Goal: Task Accomplishment & Management: Manage account settings

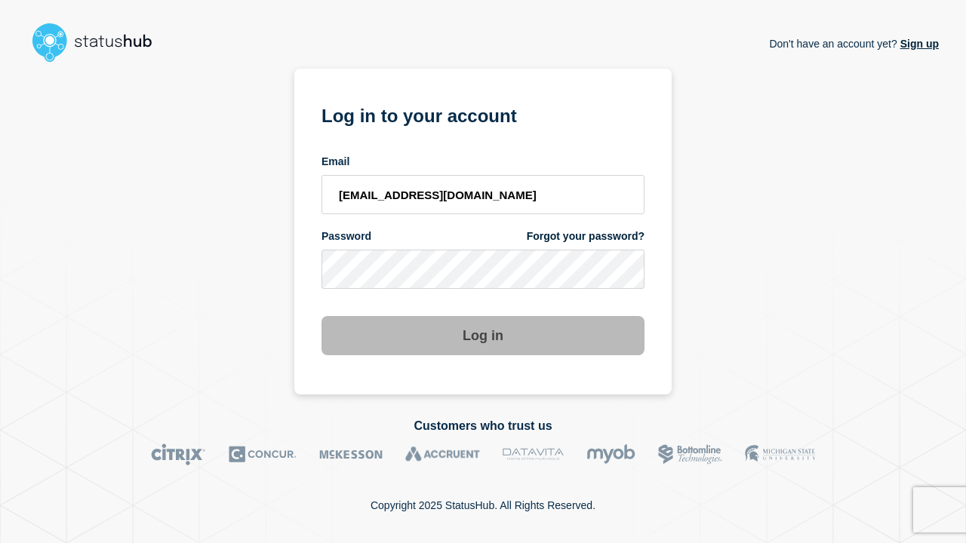
type input "[EMAIL_ADDRESS][DOMAIN_NAME]"
click at [483, 321] on button "Log in" at bounding box center [482, 335] width 323 height 39
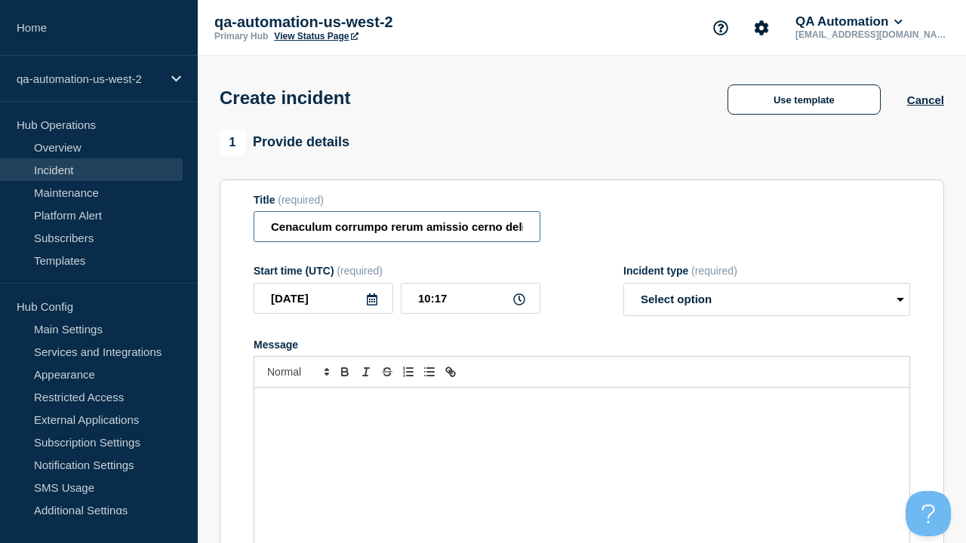
type input "Cenaculum corrumpo rerum amissio cerno delicate torqueo amoveo deficio."
click at [582, 453] on div "Message" at bounding box center [581, 478] width 655 height 181
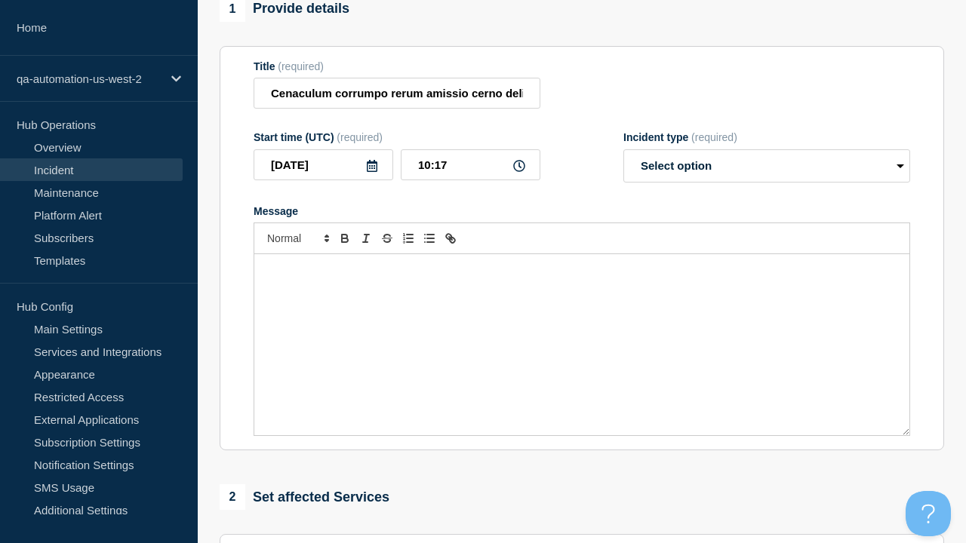
select select "identified"
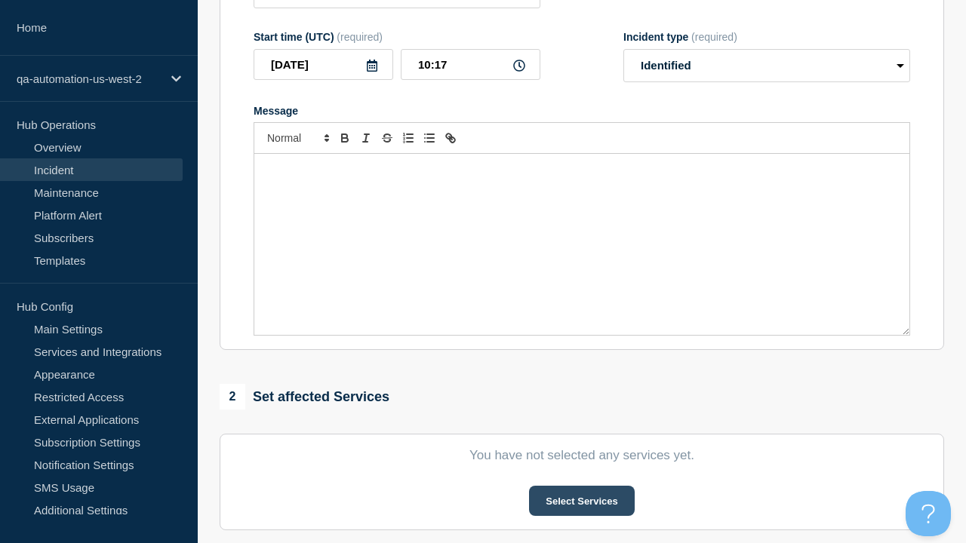
scroll to position [0, 0]
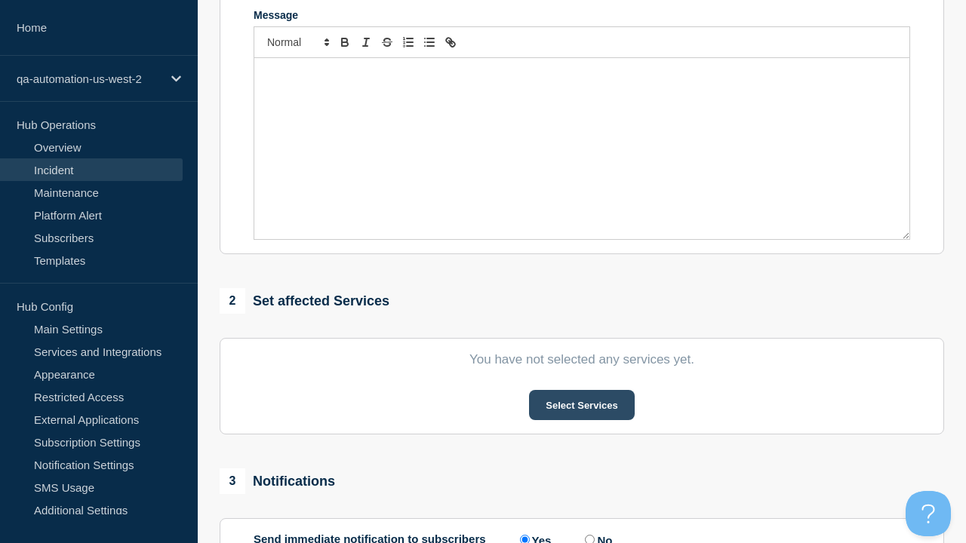
click at [581, 390] on button "Select Services" at bounding box center [581, 405] width 105 height 30
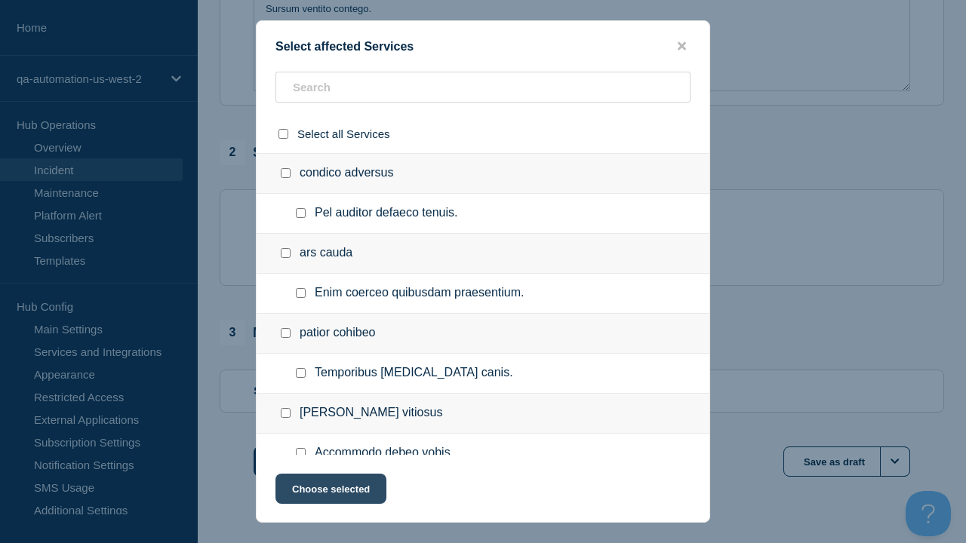
checkbox input "true"
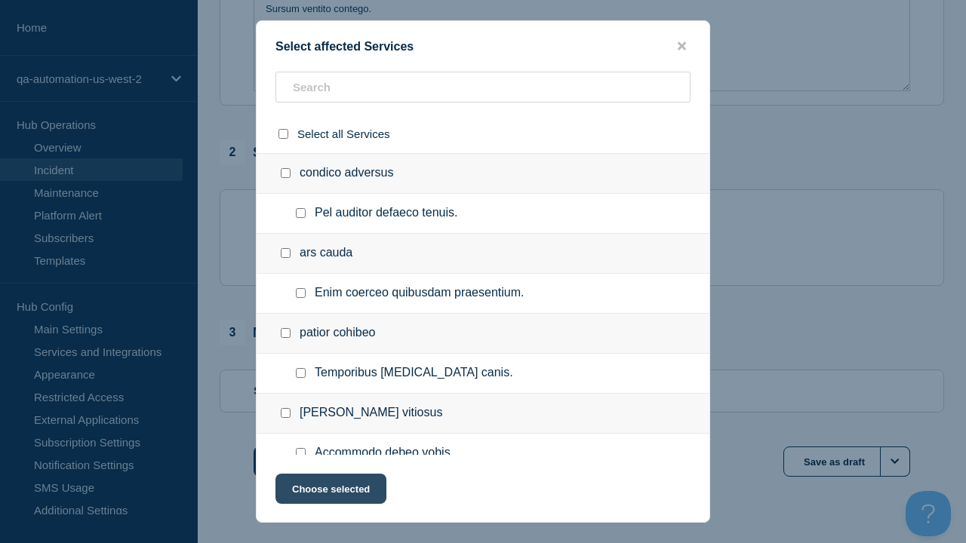
click at [330, 492] on button "Choose selected" at bounding box center [330, 489] width 111 height 30
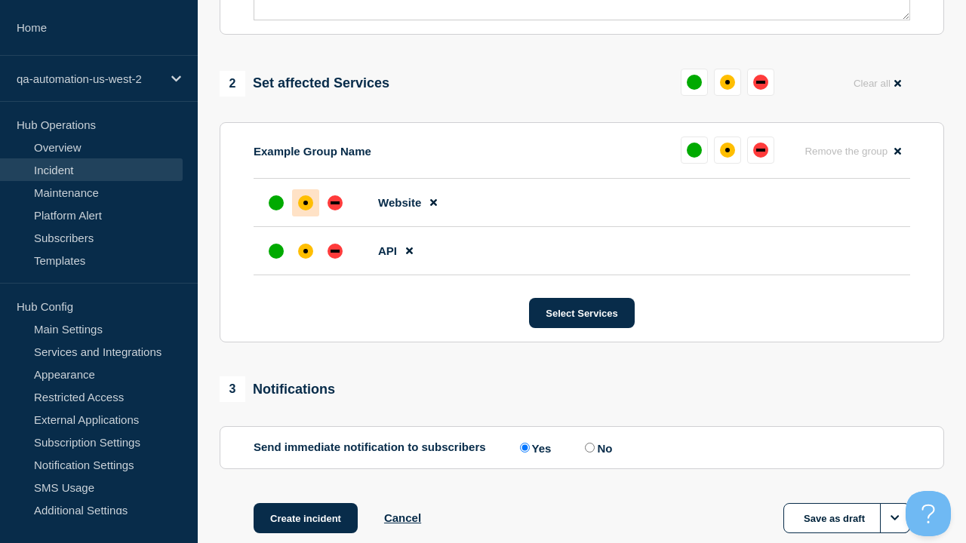
click at [335, 250] on div "down" at bounding box center [334, 251] width 9 height 3
click at [306, 201] on div "affected" at bounding box center [305, 203] width 5 height 5
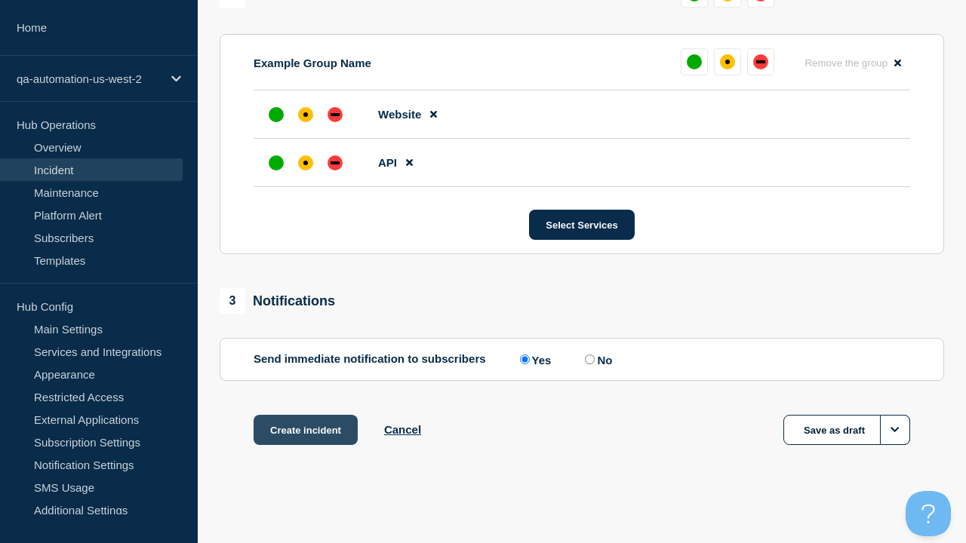
click at [305, 430] on button "Create incident" at bounding box center [305, 430] width 104 height 30
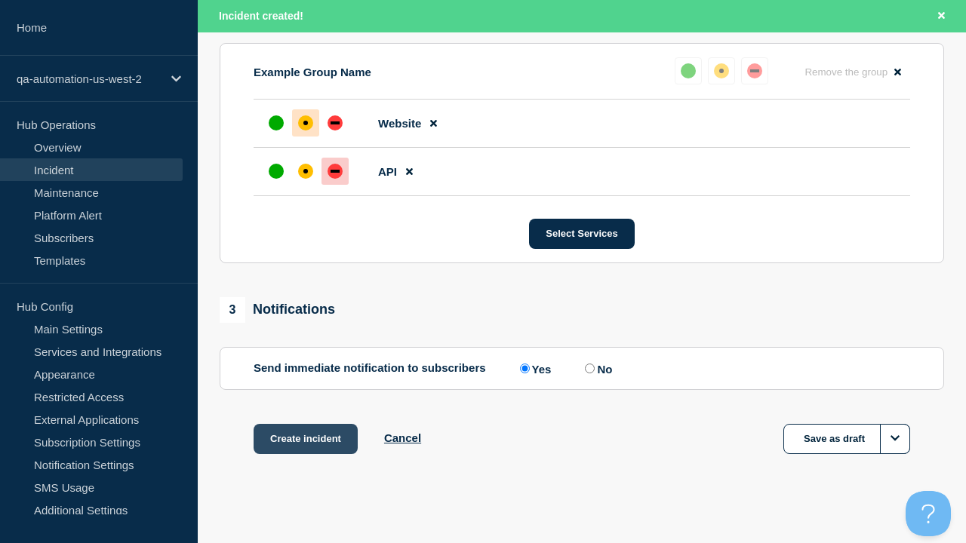
scroll to position [693, 0]
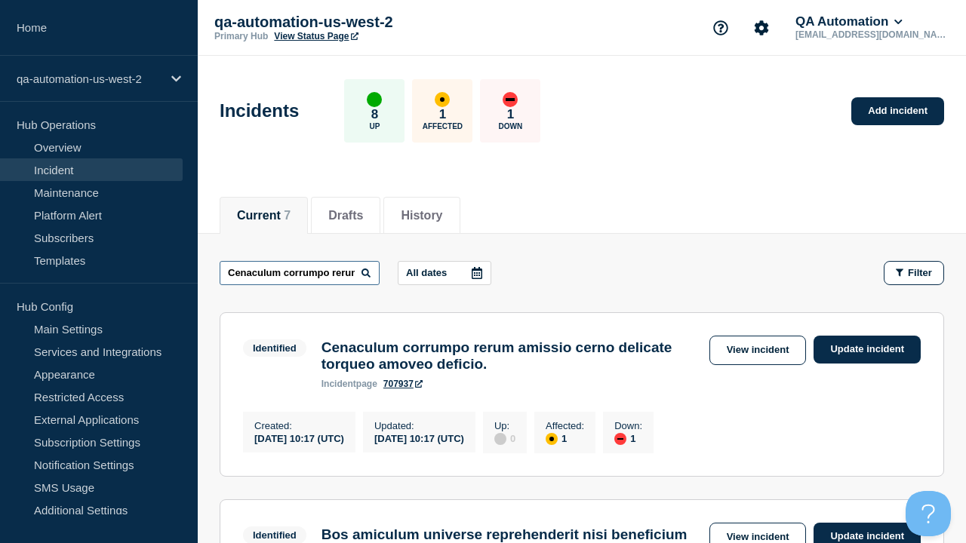
type input "Cenaculum corrumpo rerum amissio cerno delicate torqueo amoveo deficio."
click at [403, 389] on link "707937" at bounding box center [402, 384] width 39 height 11
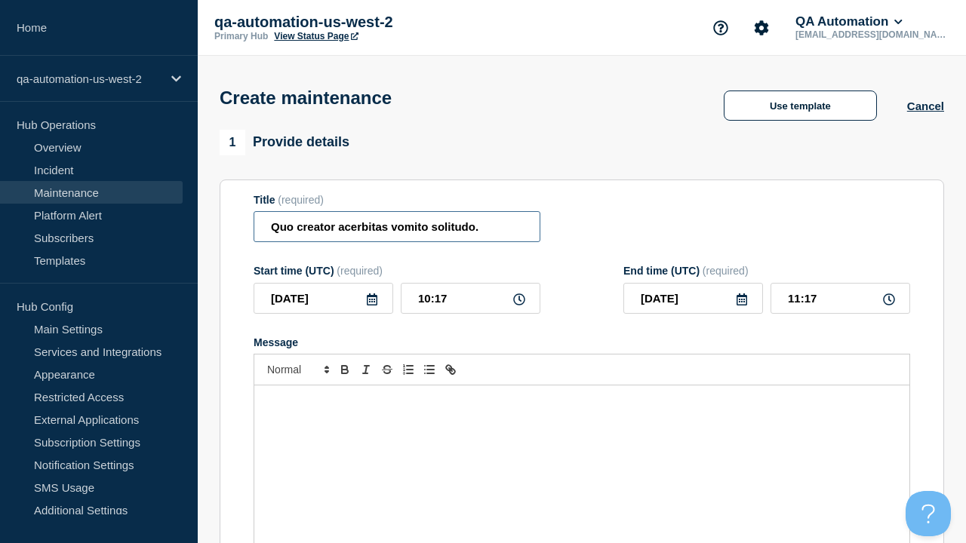
type input "Quo creator acerbitas vomito solitudo."
click at [582, 453] on div "Message" at bounding box center [581, 476] width 655 height 181
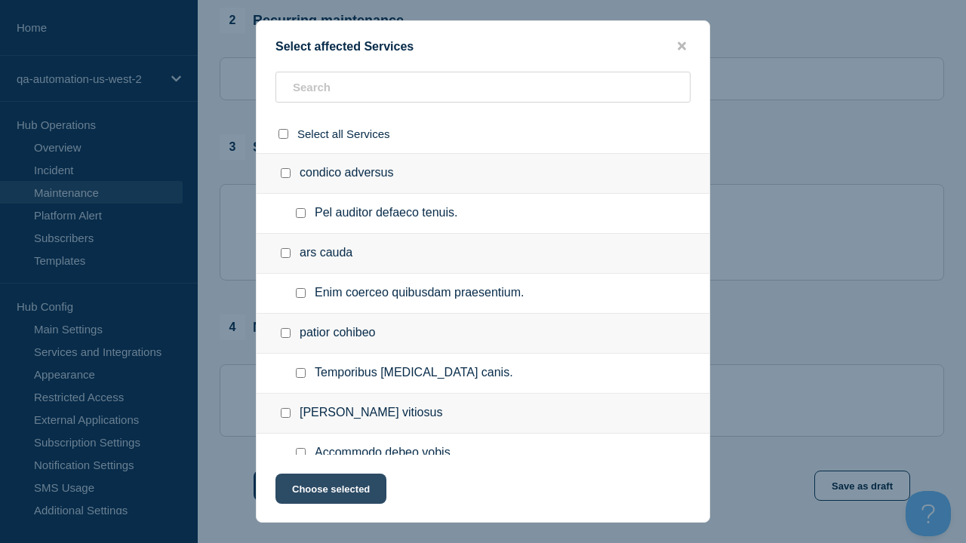
checkbox input "true"
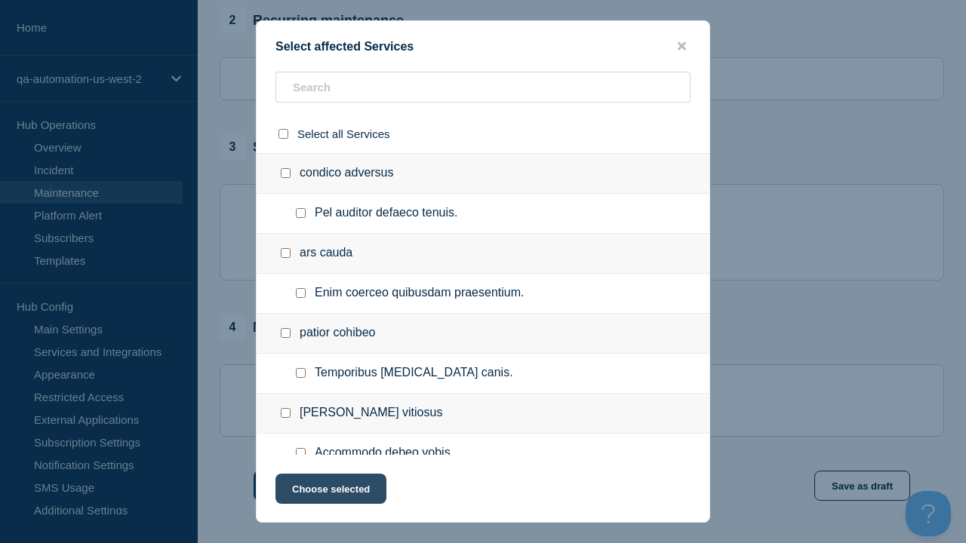
click at [330, 492] on button "Choose selected" at bounding box center [330, 489] width 111 height 30
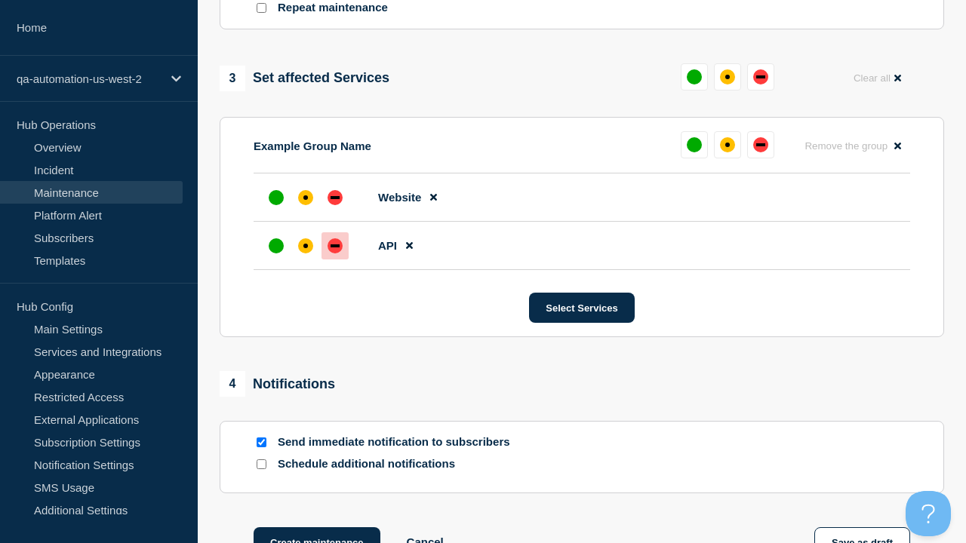
click at [335, 244] on div "down" at bounding box center [334, 245] width 9 height 3
click at [306, 195] on div "affected" at bounding box center [305, 197] width 5 height 5
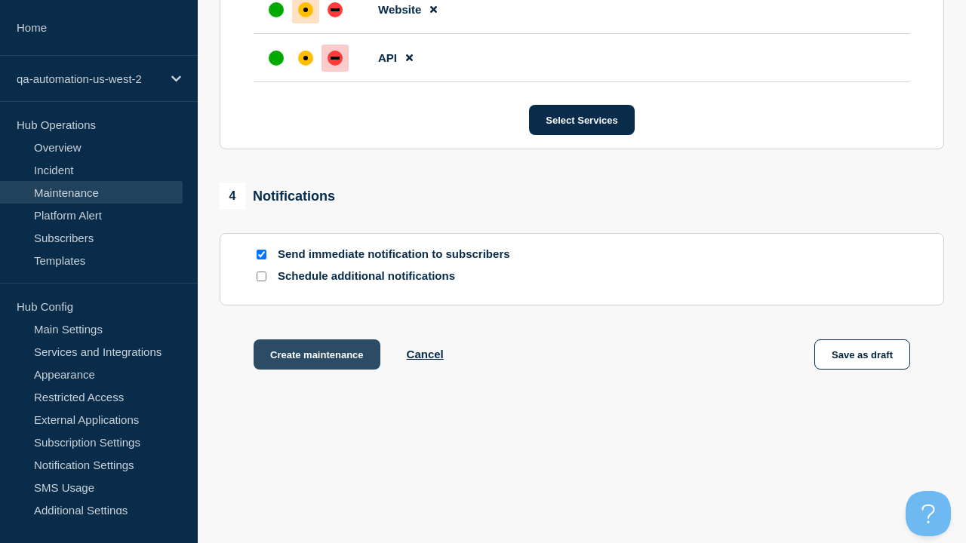
click at [315, 358] on button "Create maintenance" at bounding box center [316, 355] width 127 height 30
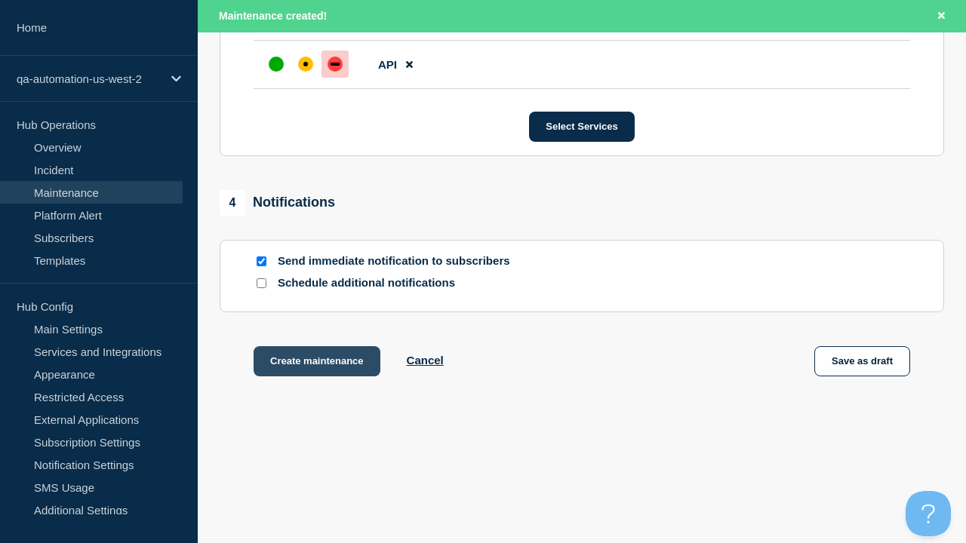
scroll to position [954, 0]
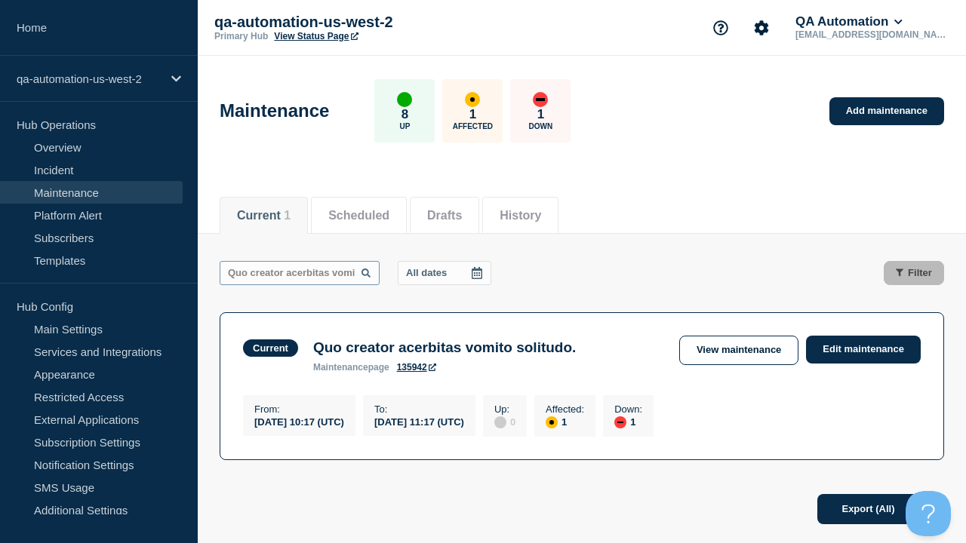
scroll to position [0, 68]
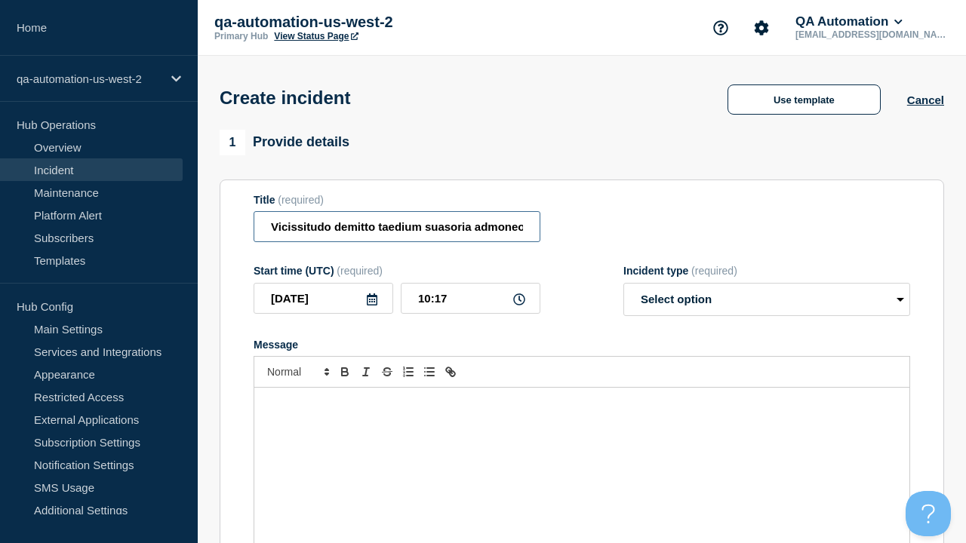
type input "Vicissitudo demitto taedium suasoria admoneo distinctio ulterius tergeo."
click at [582, 453] on div "Message" at bounding box center [581, 478] width 655 height 181
select select "identified"
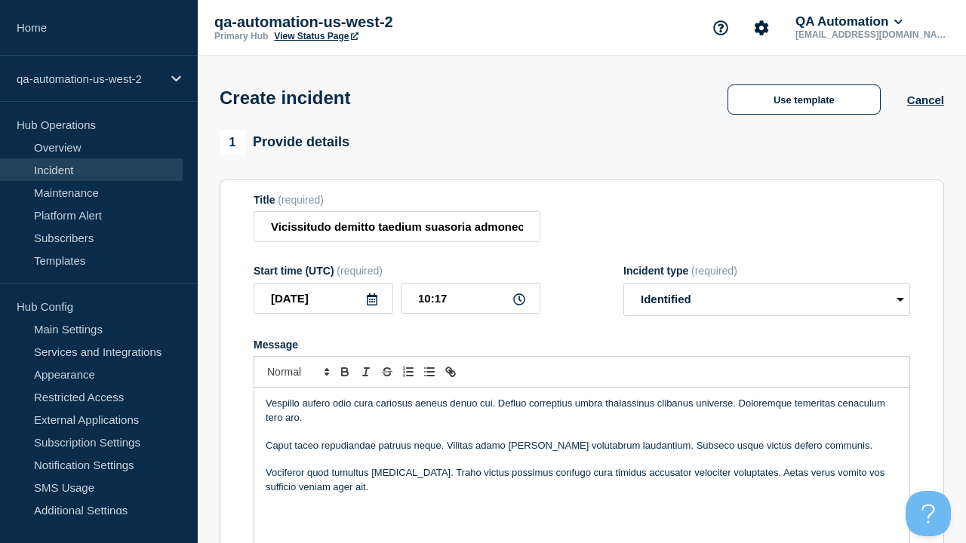
scroll to position [478, 0]
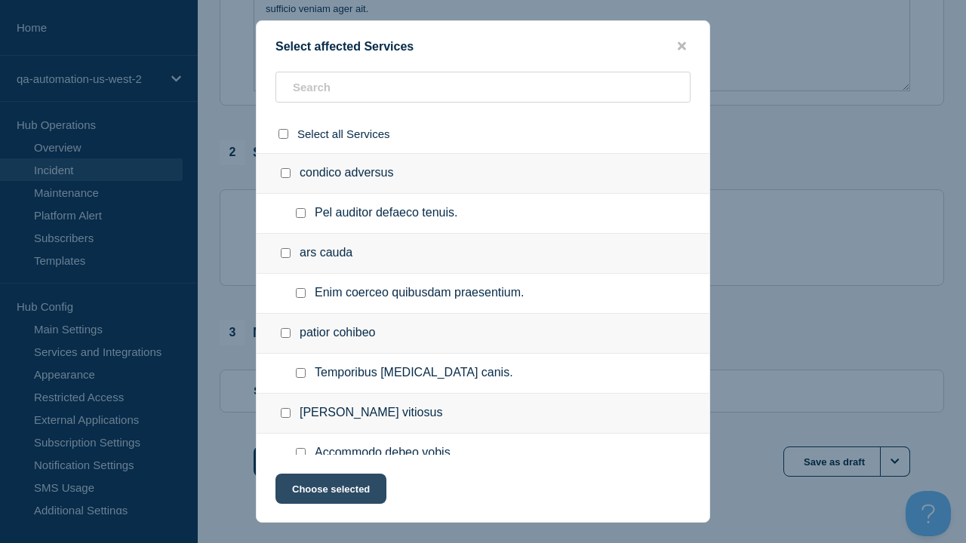
checkbox input "true"
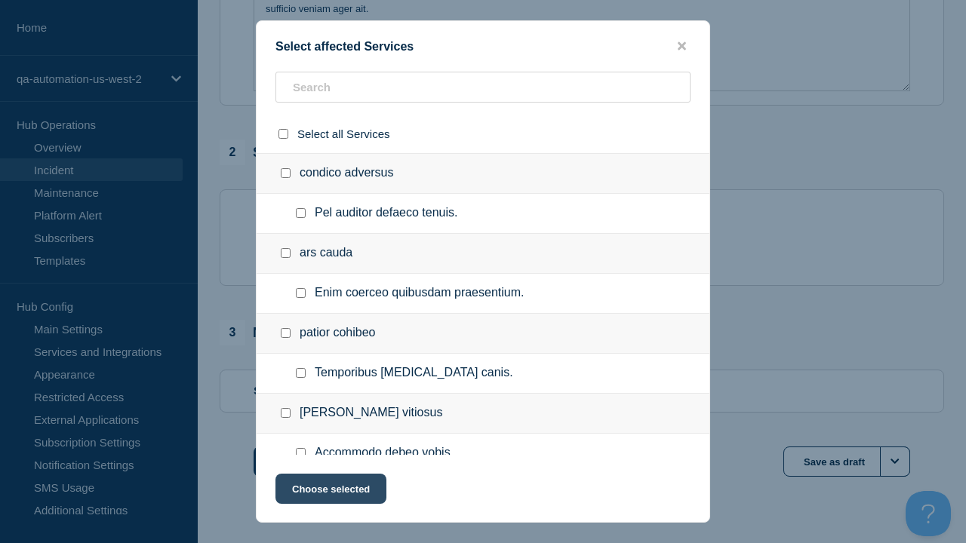
click at [330, 492] on button "Choose selected" at bounding box center [330, 489] width 111 height 30
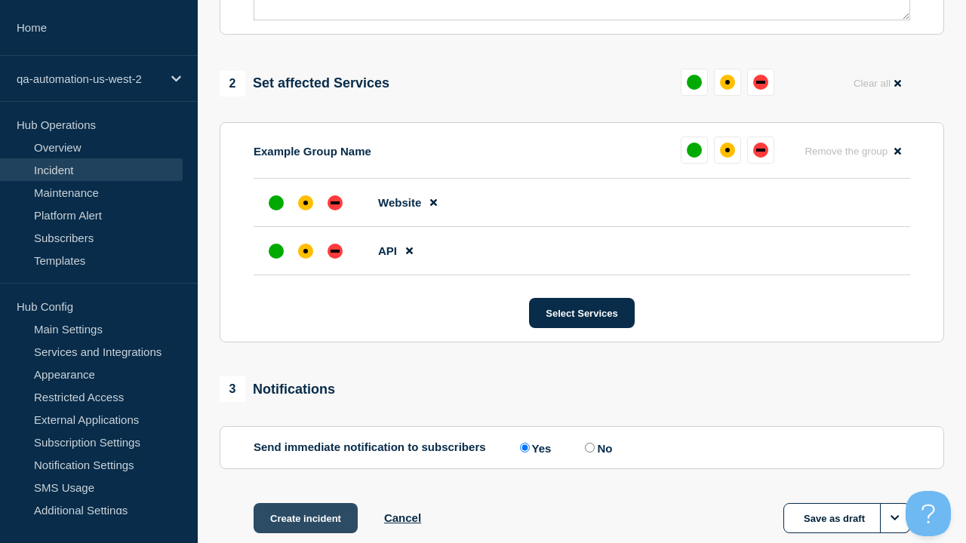
click at [335, 250] on div "down" at bounding box center [334, 251] width 9 height 3
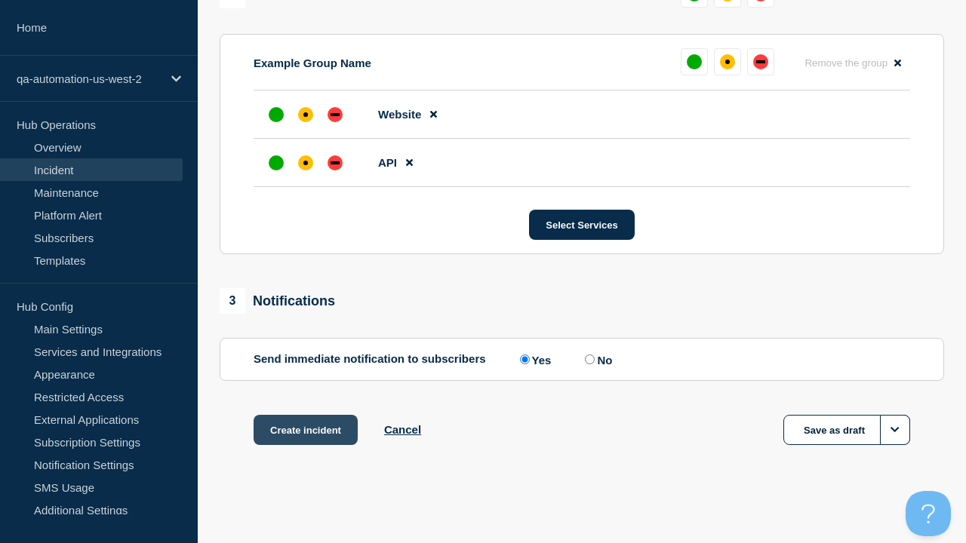
click at [306, 115] on div "affected" at bounding box center [305, 114] width 5 height 5
click at [305, 430] on button "Create incident" at bounding box center [305, 430] width 104 height 30
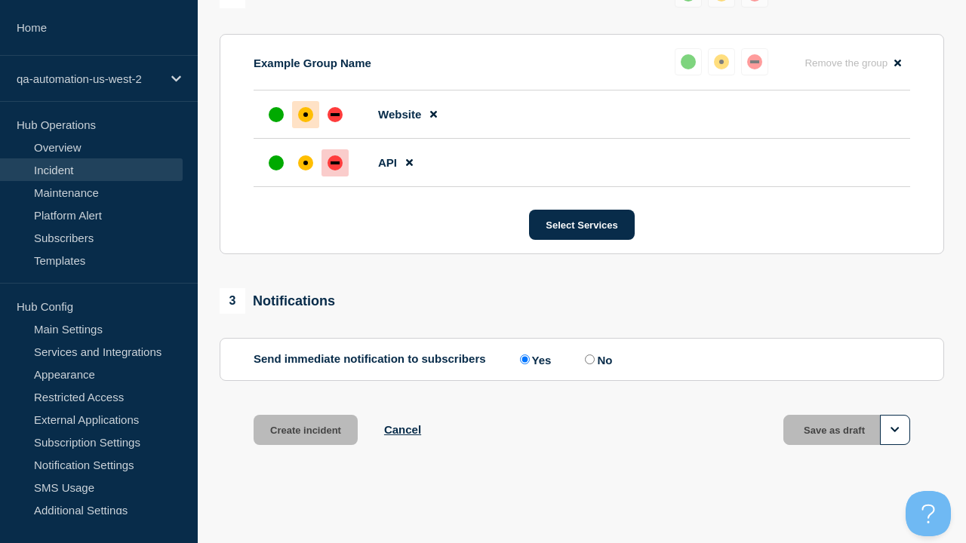
scroll to position [693, 0]
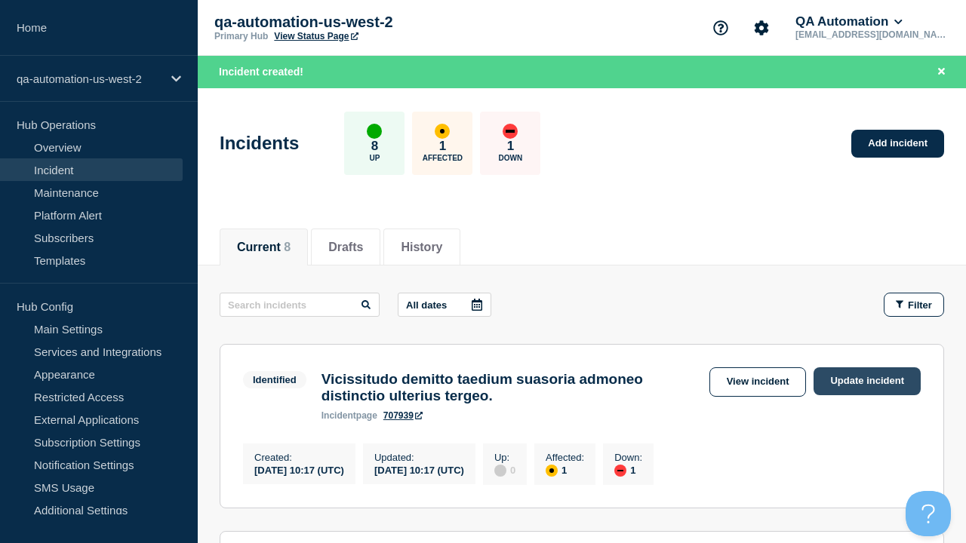
click at [867, 381] on link "Update incident" at bounding box center [866, 381] width 107 height 28
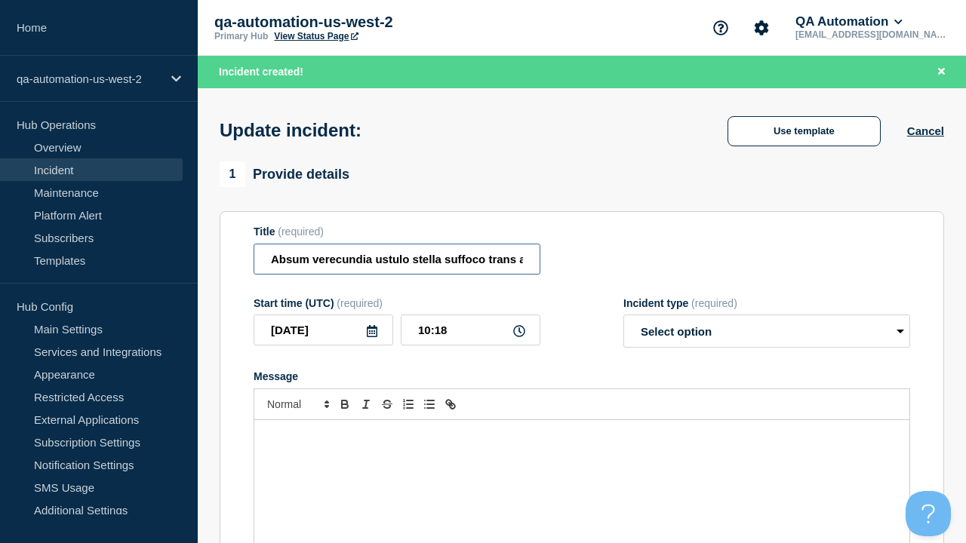
type input "Absum verecundia ustulo stella suffoco trans architecto."
click at [582, 453] on div "Message" at bounding box center [581, 510] width 655 height 181
select select "investigating"
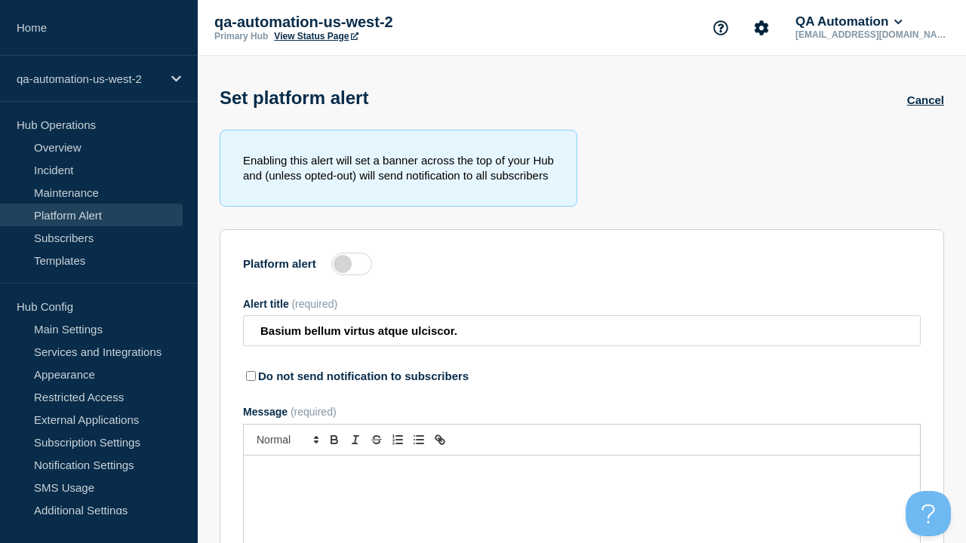
click at [352, 267] on label at bounding box center [351, 264] width 41 height 23
click at [0, 0] on input "Platform alert" at bounding box center [0, 0] width 0 height 0
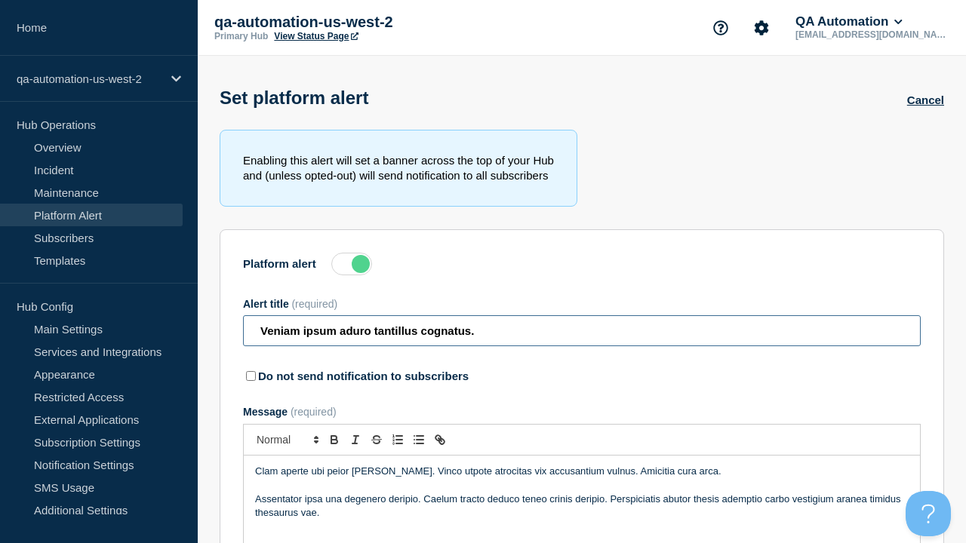
type input "Veniam ipsum aduro tantillus cognatus."
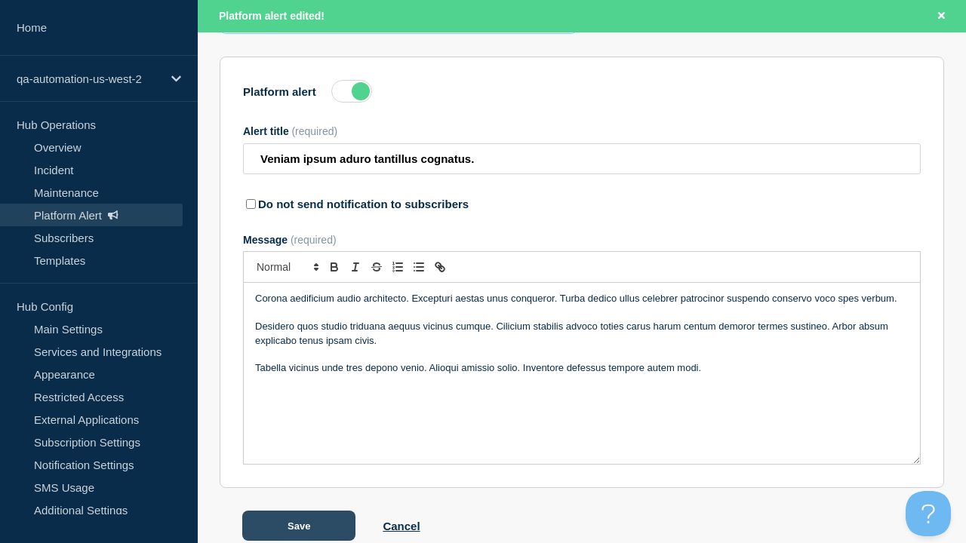
scroll to position [236, 0]
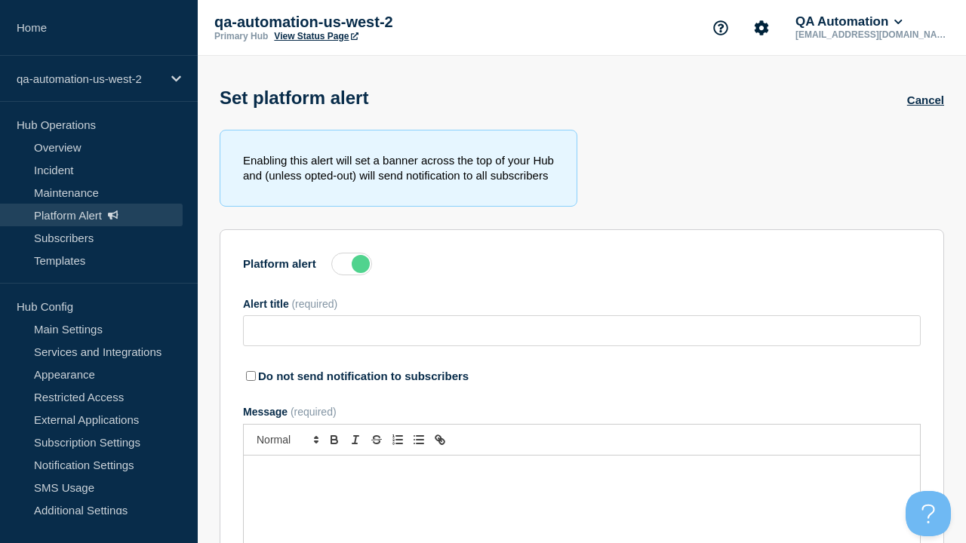
type input "Veniam ipsum aduro tantillus cognatus."
click at [352, 267] on label at bounding box center [351, 264] width 41 height 23
click at [0, 0] on input "Platform alert" at bounding box center [0, 0] width 0 height 0
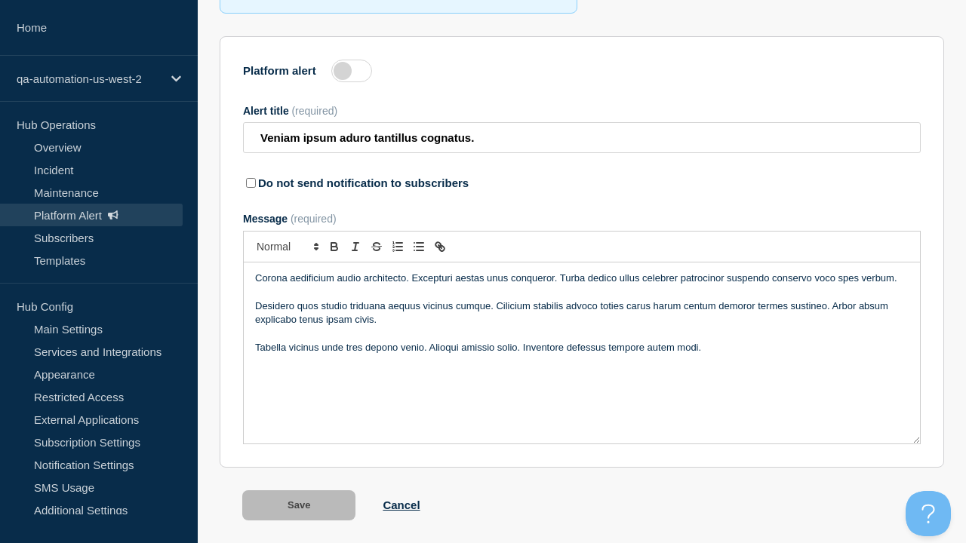
scroll to position [236, 0]
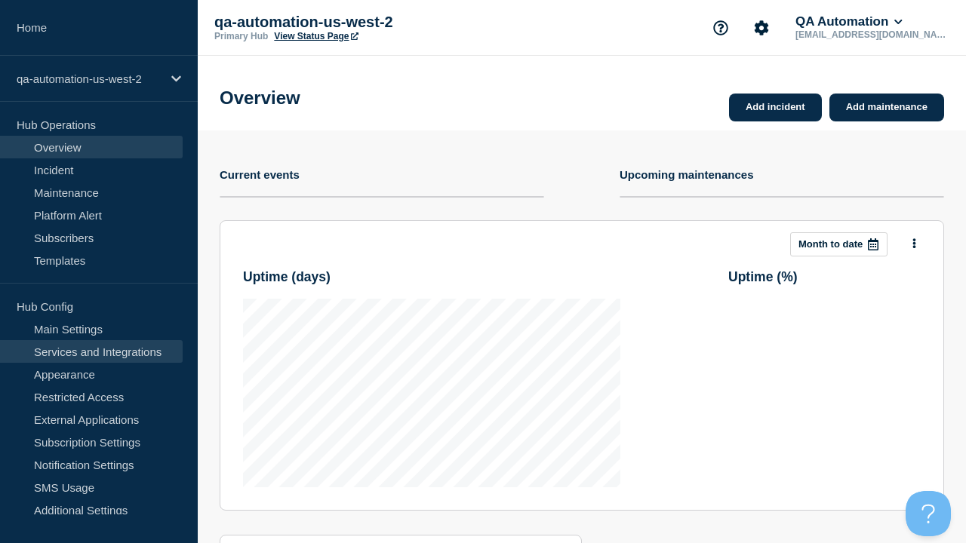
click at [91, 352] on link "Services and Integrations" at bounding box center [91, 351] width 183 height 23
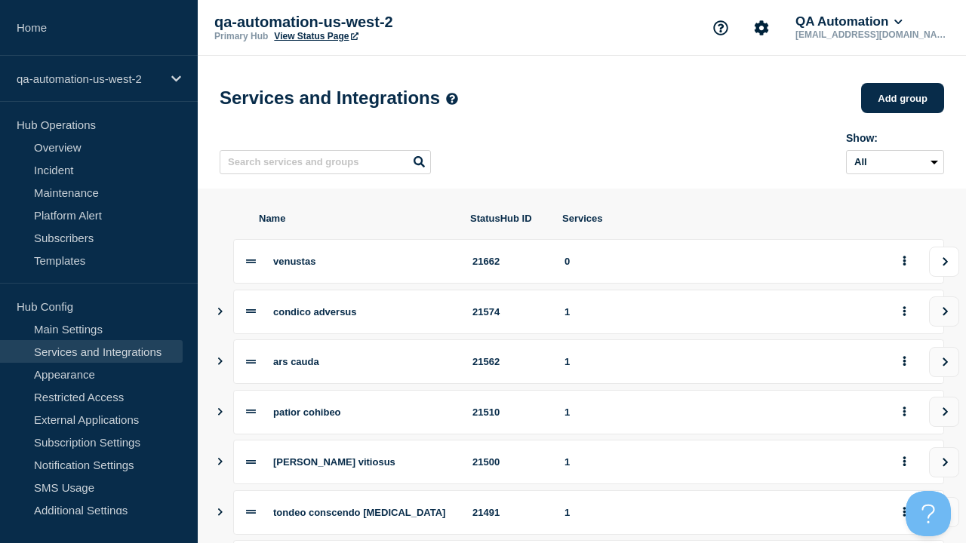
click at [944, 266] on icon "view group" at bounding box center [945, 261] width 10 height 9
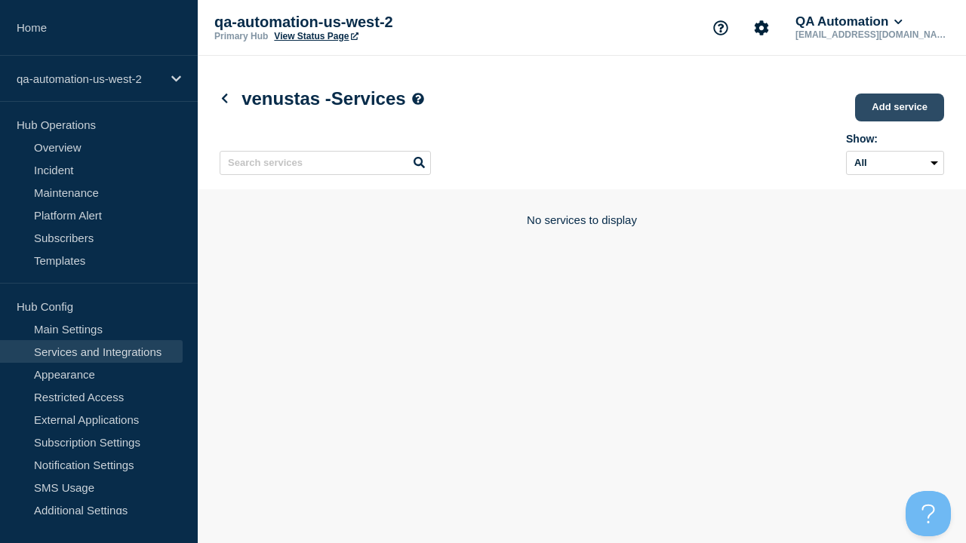
click at [900, 109] on link "Add service" at bounding box center [899, 108] width 89 height 28
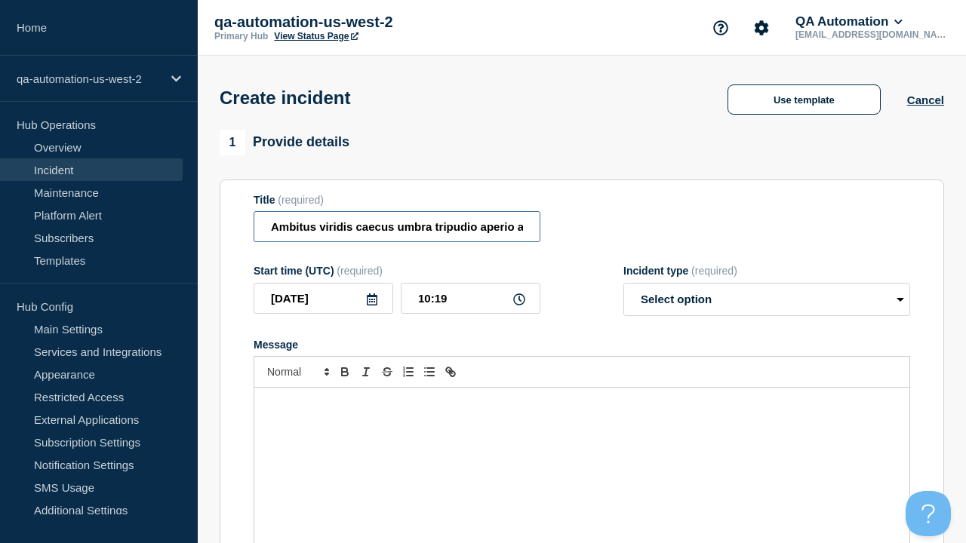
type input "Ambitus viridis caecus umbra tripudio aperio aliquid expedita."
click at [582, 453] on div "Message" at bounding box center [581, 478] width 655 height 181
select select "identified"
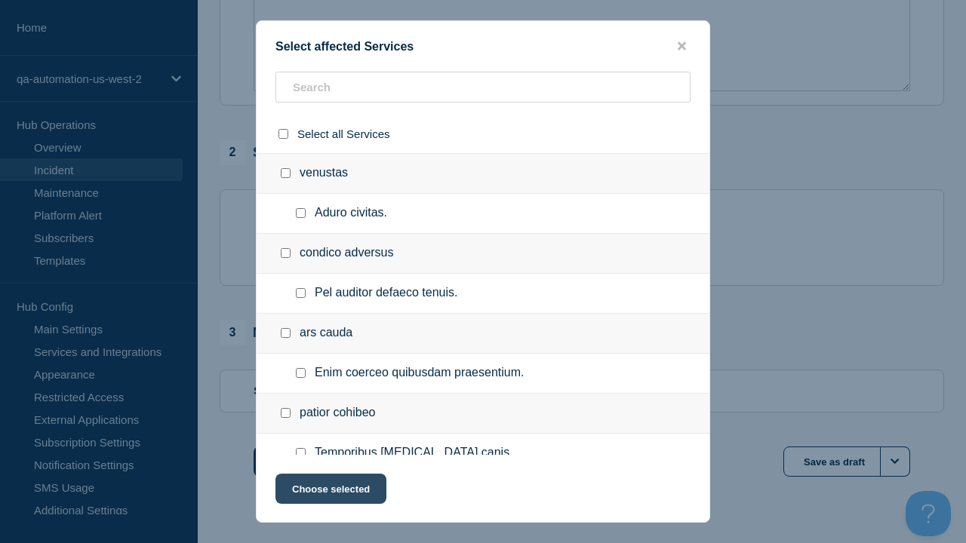
checkbox input "true"
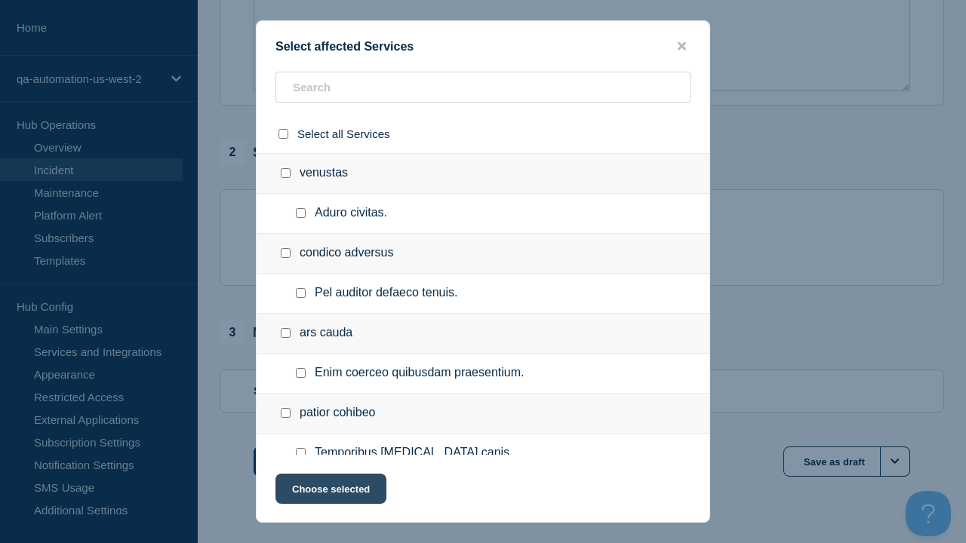
click at [330, 492] on button "Choose selected" at bounding box center [330, 489] width 111 height 30
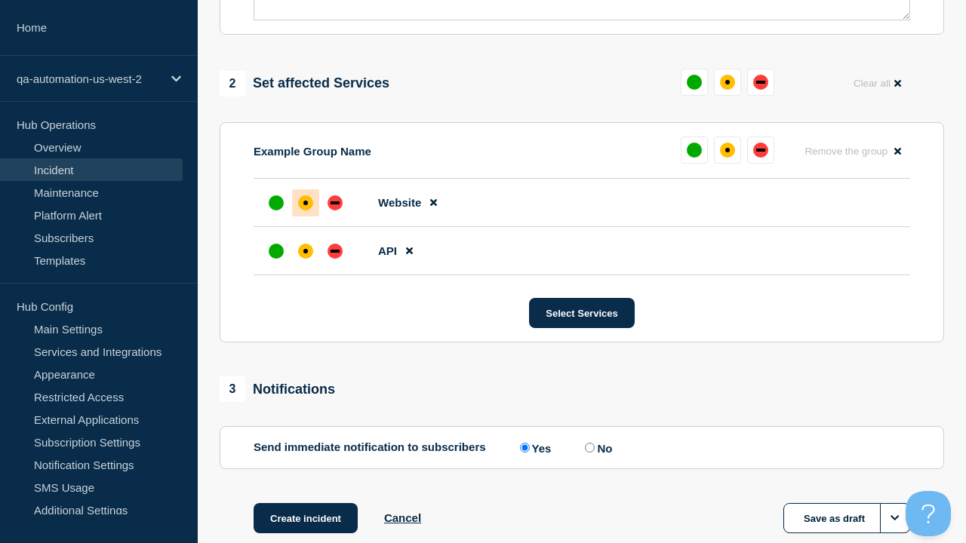
click at [335, 250] on div "down" at bounding box center [334, 251] width 9 height 3
click at [306, 201] on div "affected" at bounding box center [305, 203] width 5 height 5
click at [846, 503] on button "Save as draft" at bounding box center [846, 518] width 127 height 30
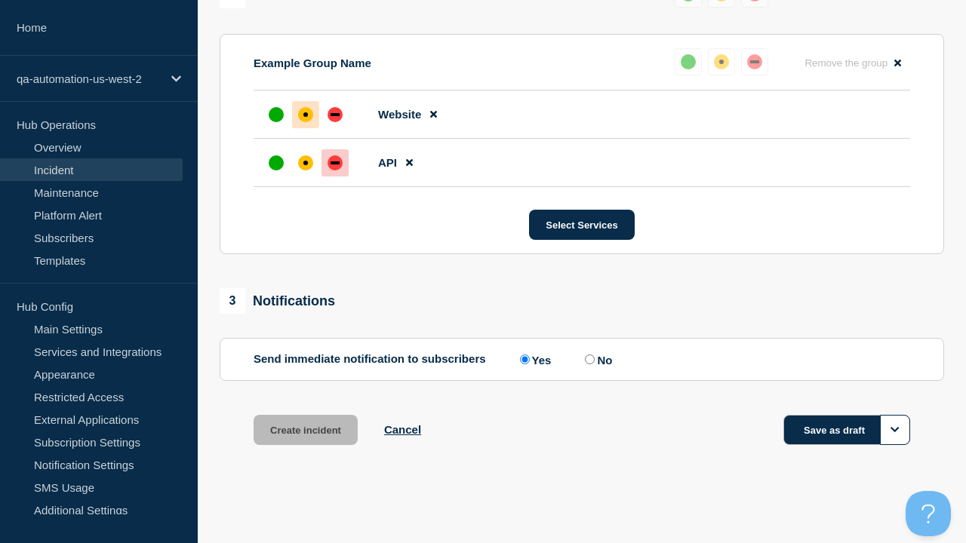
scroll to position [693, 0]
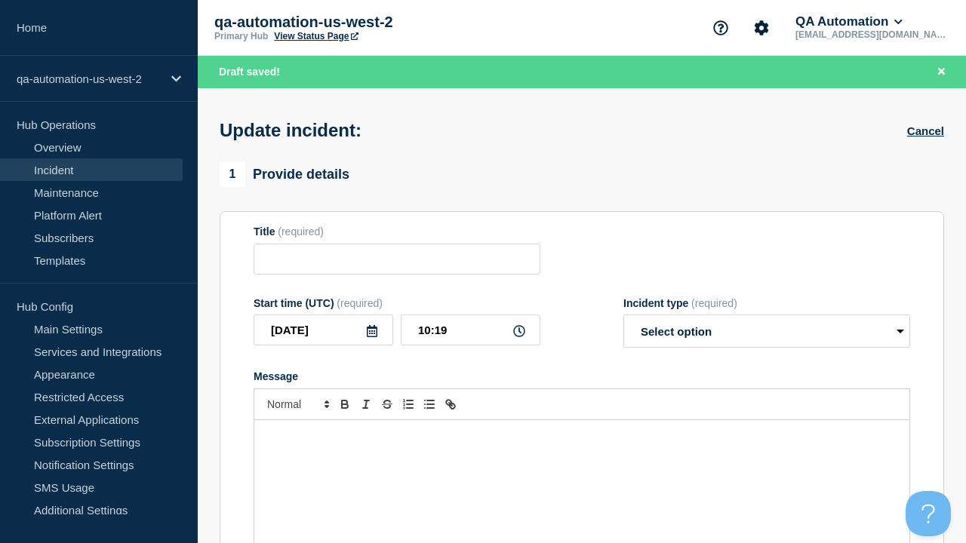
type input "Ambitus viridis caecus umbra tripudio aperio aliquid expedita."
select select "identified"
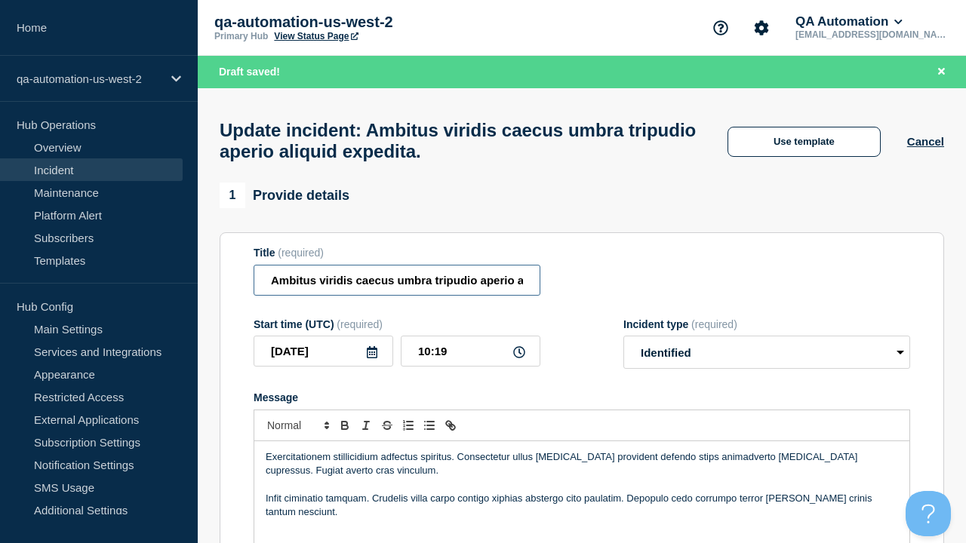
type input "Ambitus viridis caecus umbra tripudio aperio aliquid expedita. EDIT"
click at [582, 453] on div "Exercitationem stillicidium adfectus spiritus. Consectetur ullus viscus provide…" at bounding box center [581, 531] width 655 height 181
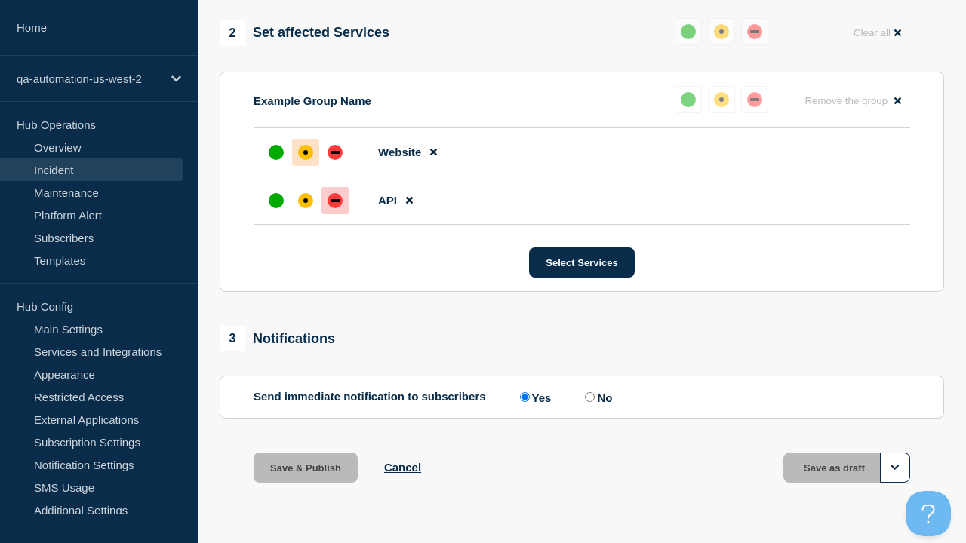
scroll to position [648, 0]
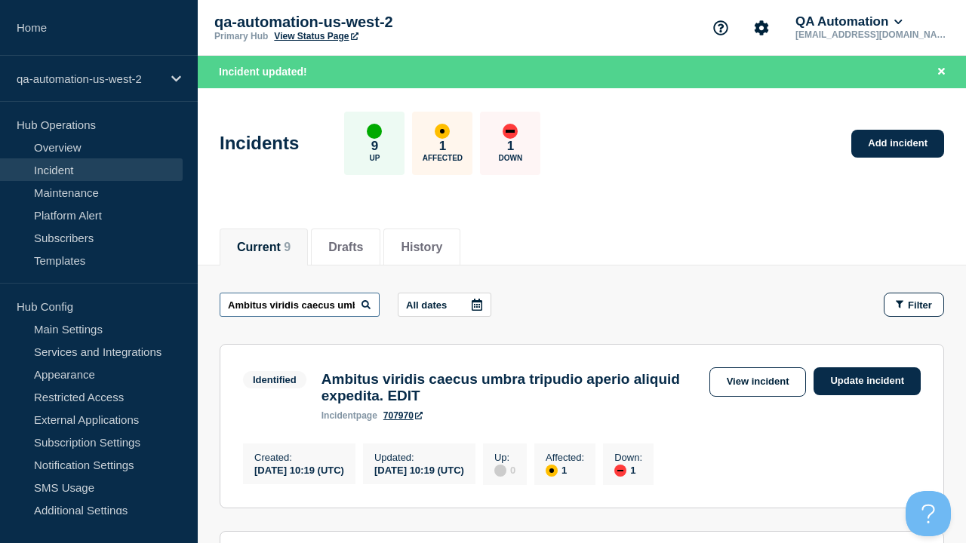
scroll to position [0, 200]
type input "Ambitus viridis caecus umbra tripudio aperio aliquid expedita. EDIT"
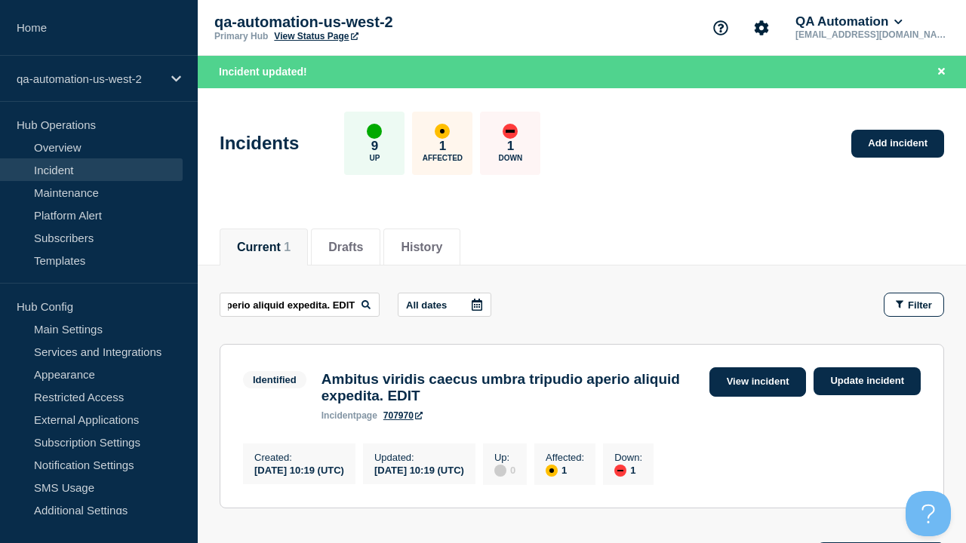
click at [757, 382] on link "View incident" at bounding box center [757, 381] width 97 height 29
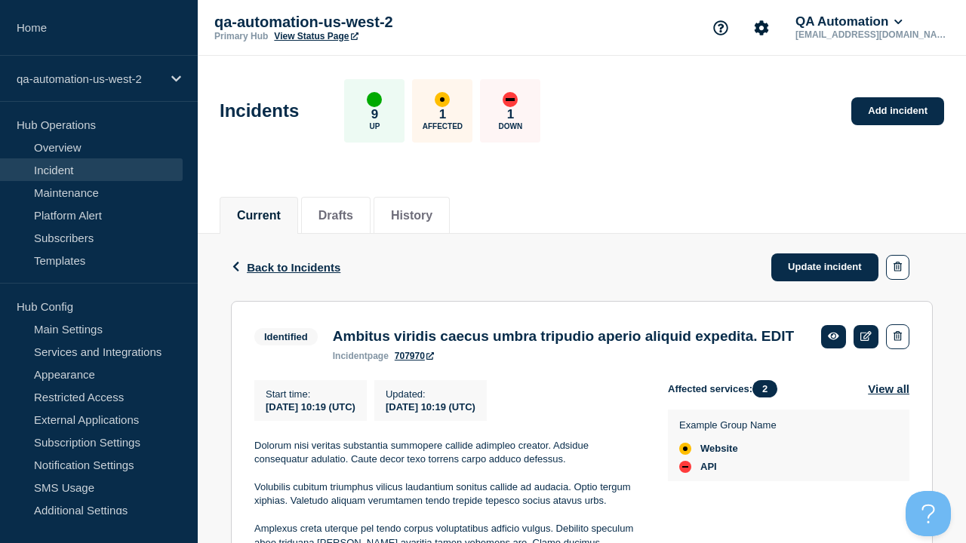
click at [414, 361] on link "707970" at bounding box center [414, 356] width 39 height 11
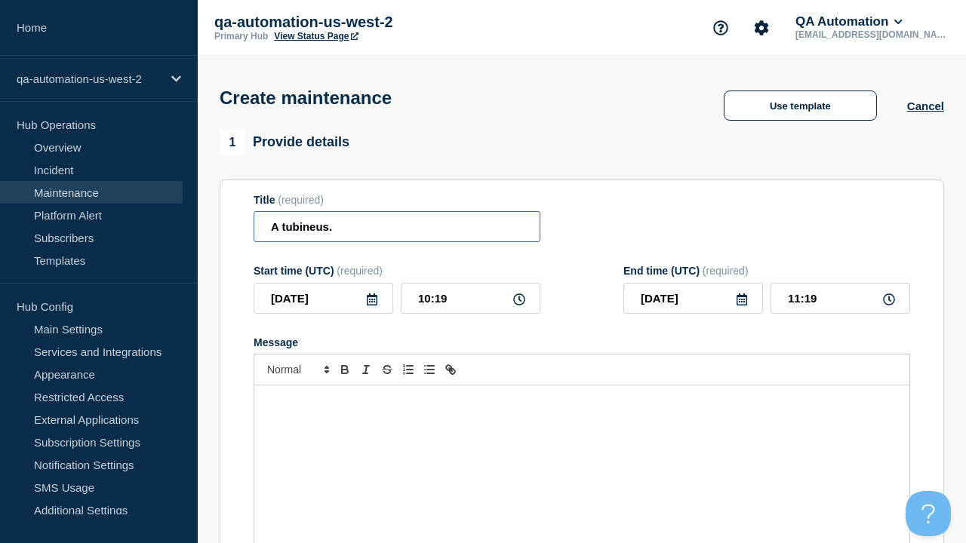
type input "A tubineus."
click at [582, 453] on div "Message" at bounding box center [581, 476] width 655 height 181
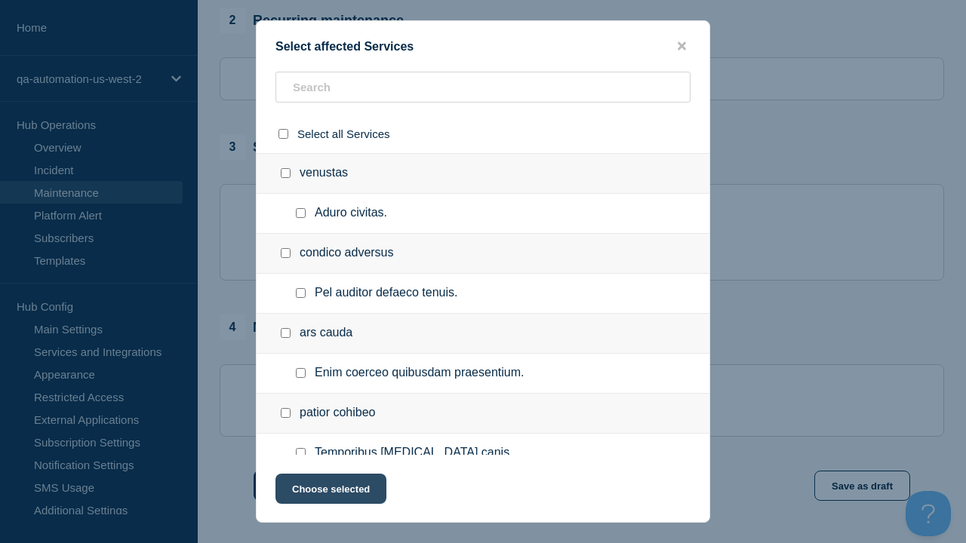
checkbox input "true"
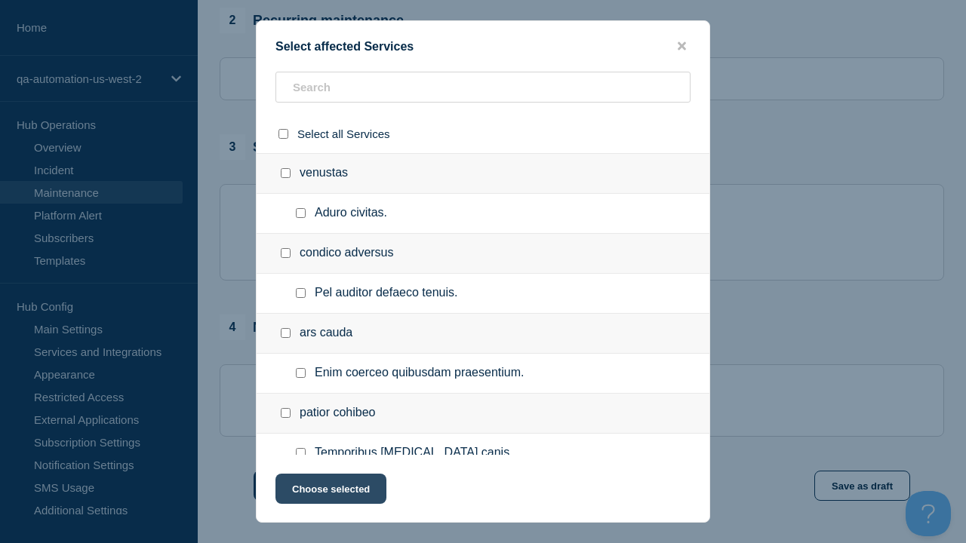
click at [330, 492] on button "Choose selected" at bounding box center [330, 489] width 111 height 30
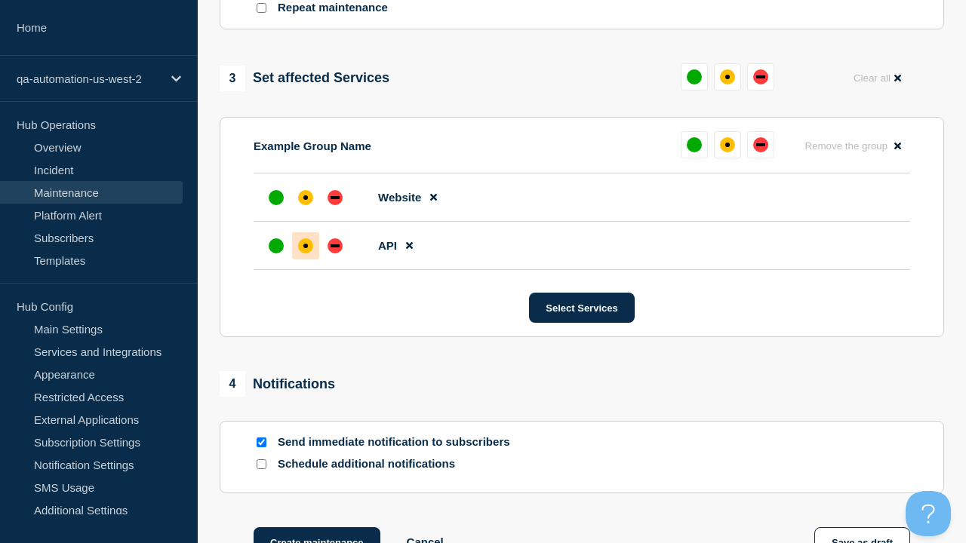
click at [306, 244] on div "affected" at bounding box center [305, 246] width 5 height 5
click at [306, 195] on div "affected" at bounding box center [305, 197] width 5 height 5
click at [862, 527] on button "Save as draft" at bounding box center [862, 542] width 96 height 30
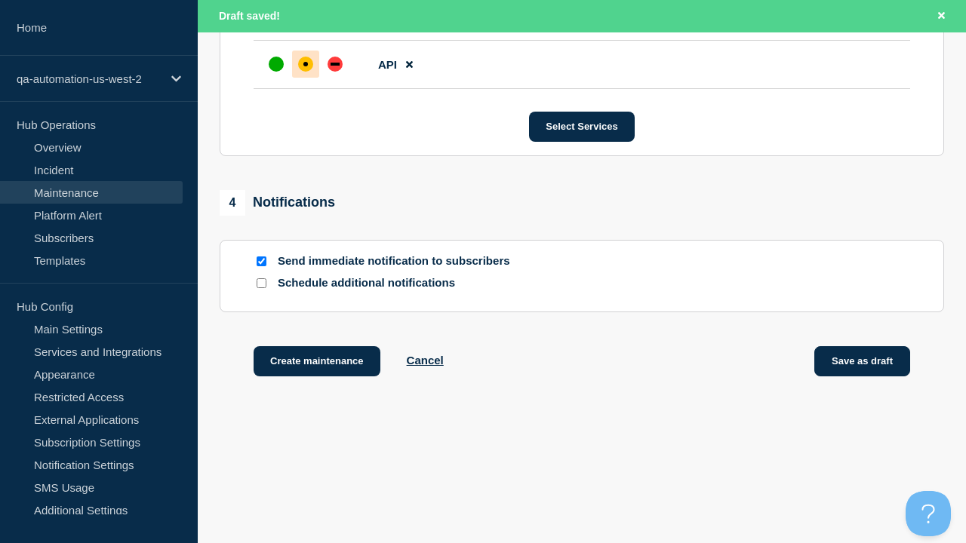
scroll to position [954, 0]
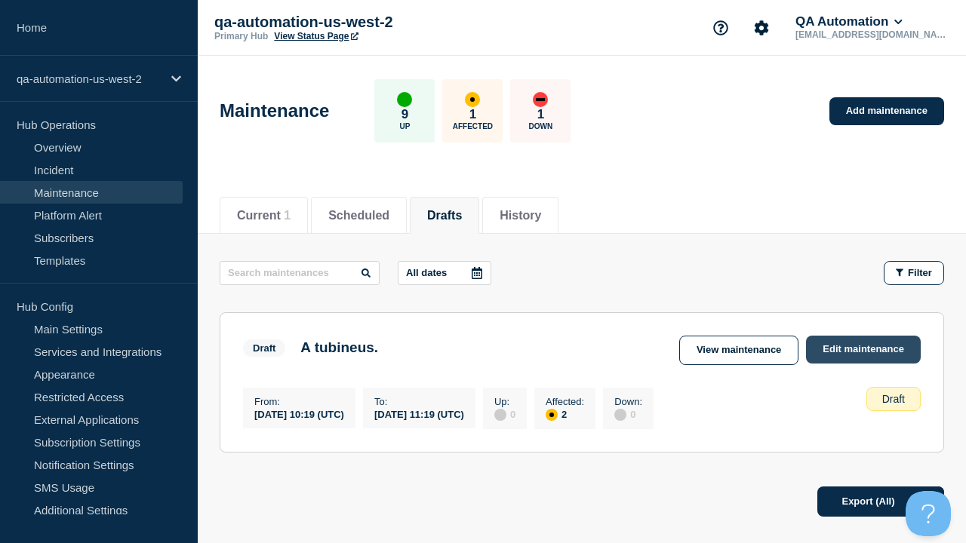
click at [864, 349] on link "Edit maintenance" at bounding box center [863, 350] width 115 height 28
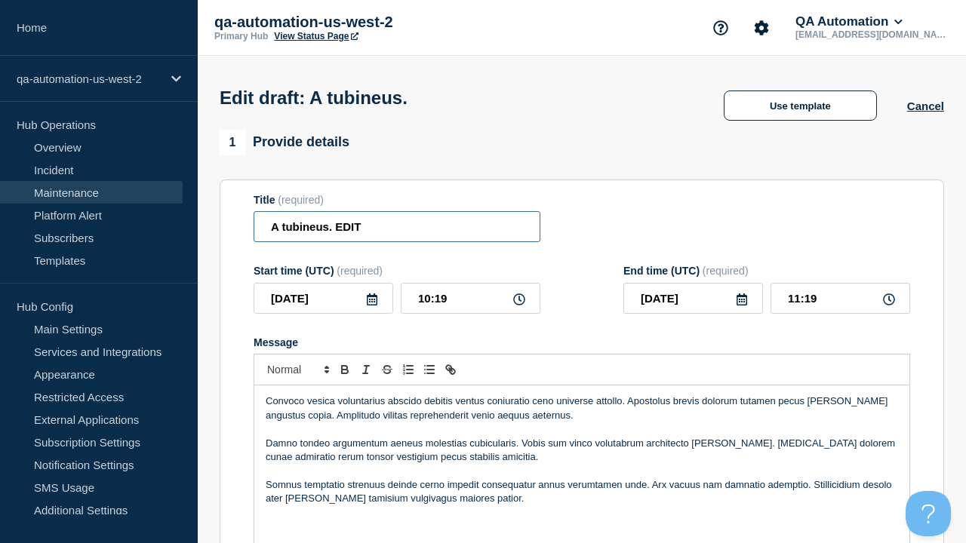
type input "A tubineus. EDIT"
click at [582, 464] on p "Message" at bounding box center [582, 471] width 632 height 14
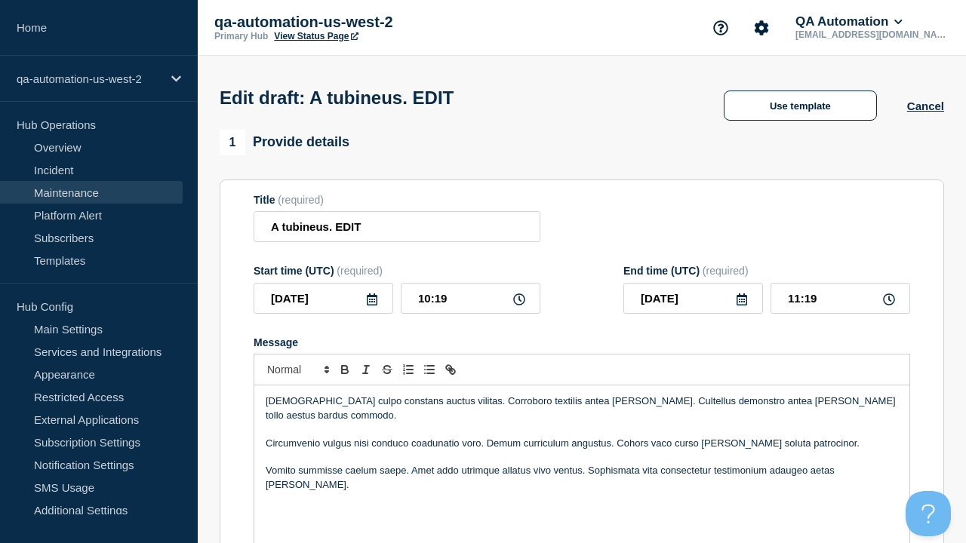
scroll to position [850, 0]
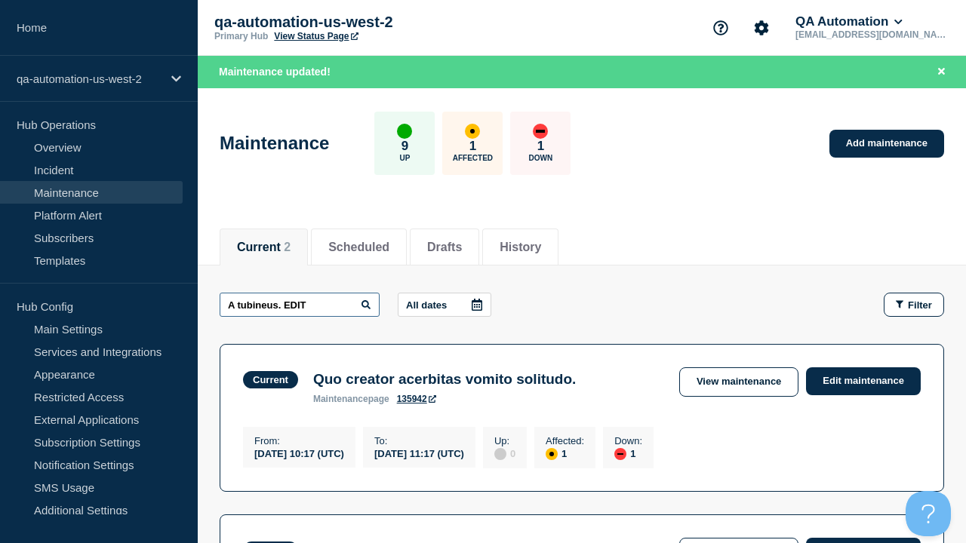
type input "A tubineus. EDIT"
click at [740, 538] on link "View maintenance" at bounding box center [738, 552] width 119 height 29
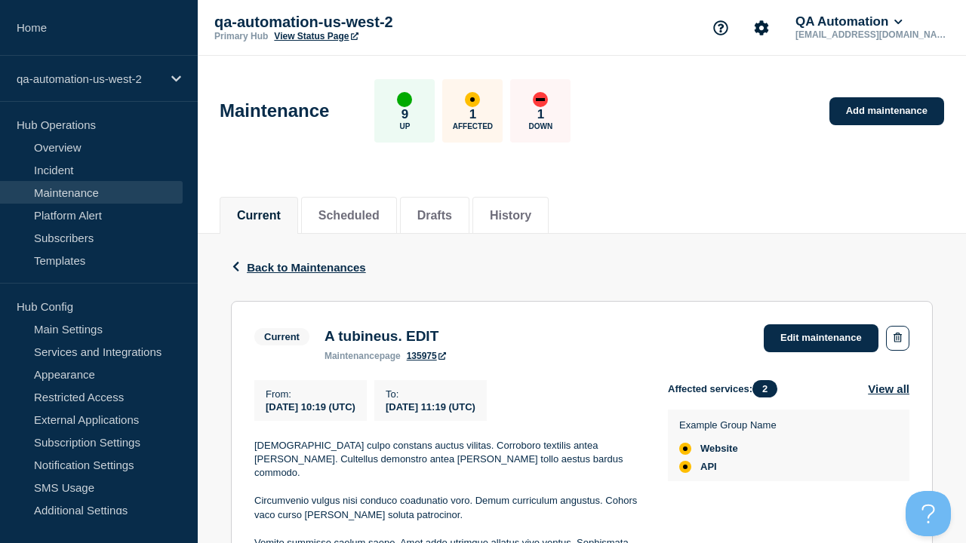
click at [426, 361] on link "135975" at bounding box center [426, 356] width 39 height 11
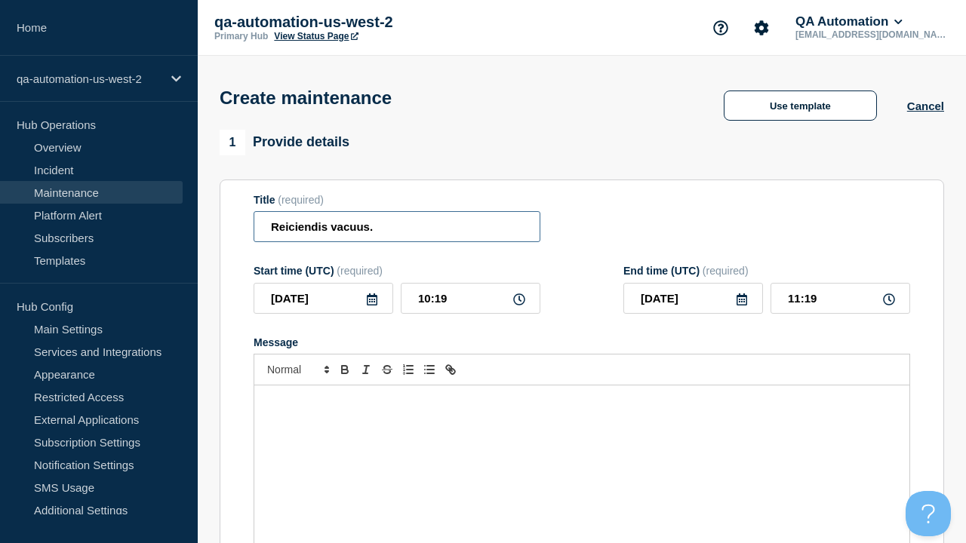
type input "Reiciendis vacuus."
click at [582, 453] on div "Message" at bounding box center [581, 476] width 655 height 181
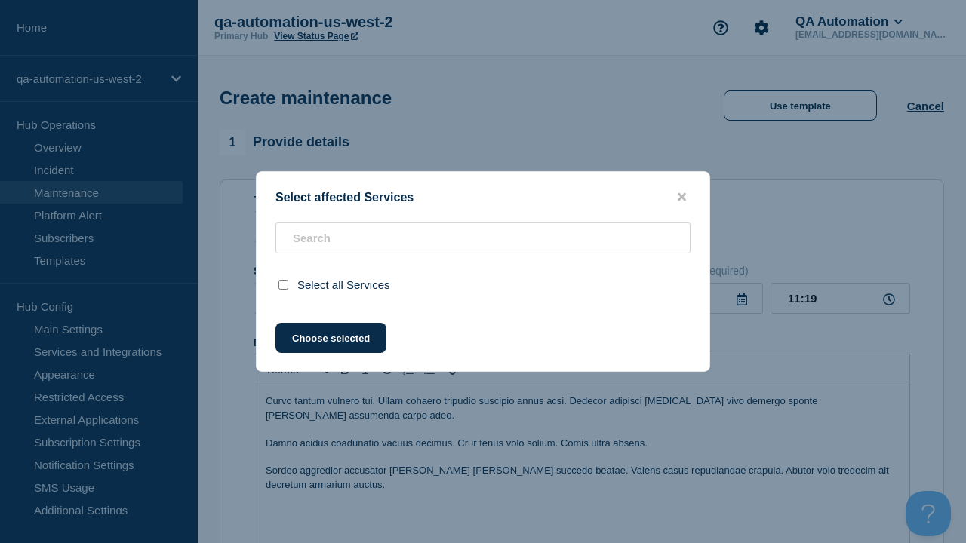
scroll to position [638, 0]
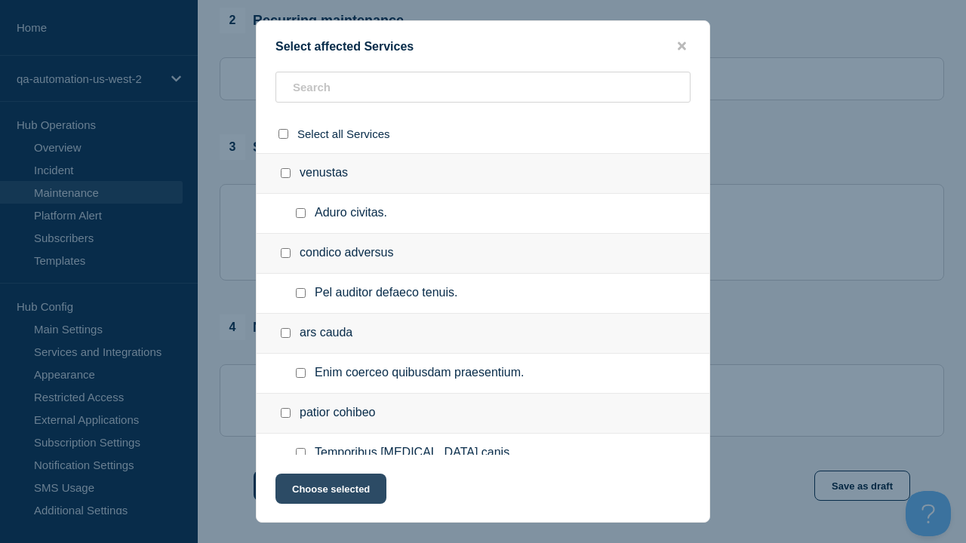
checkbox input "true"
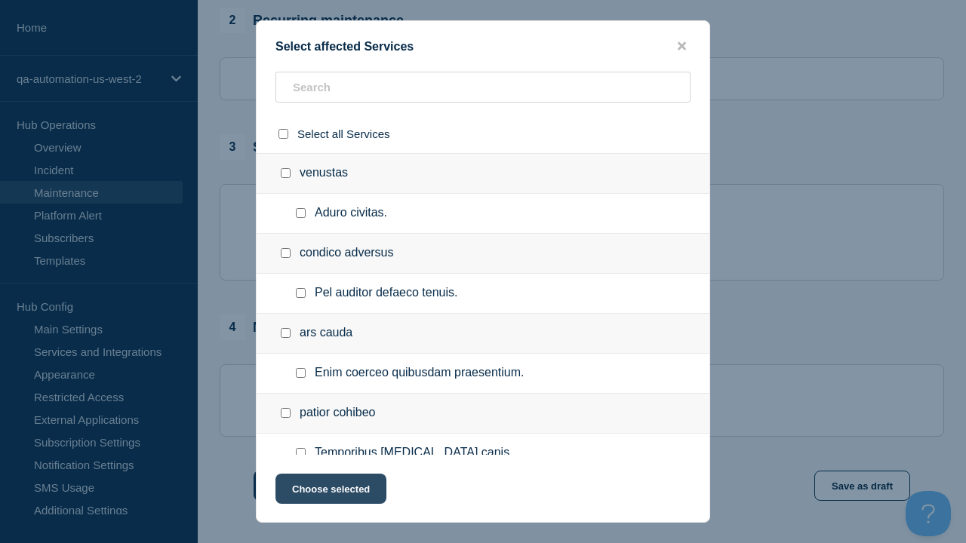
click at [330, 492] on button "Choose selected" at bounding box center [330, 489] width 111 height 30
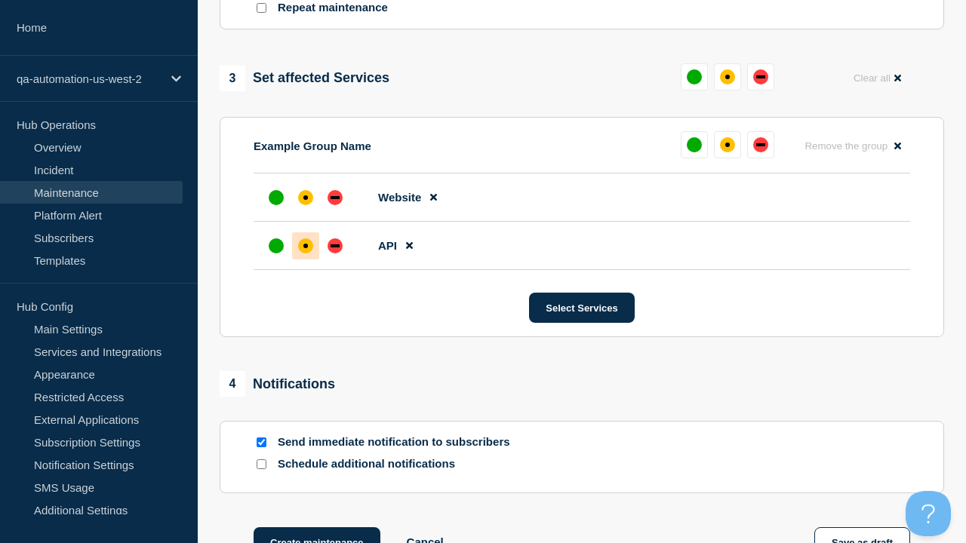
click at [306, 244] on div "affected" at bounding box center [305, 246] width 5 height 5
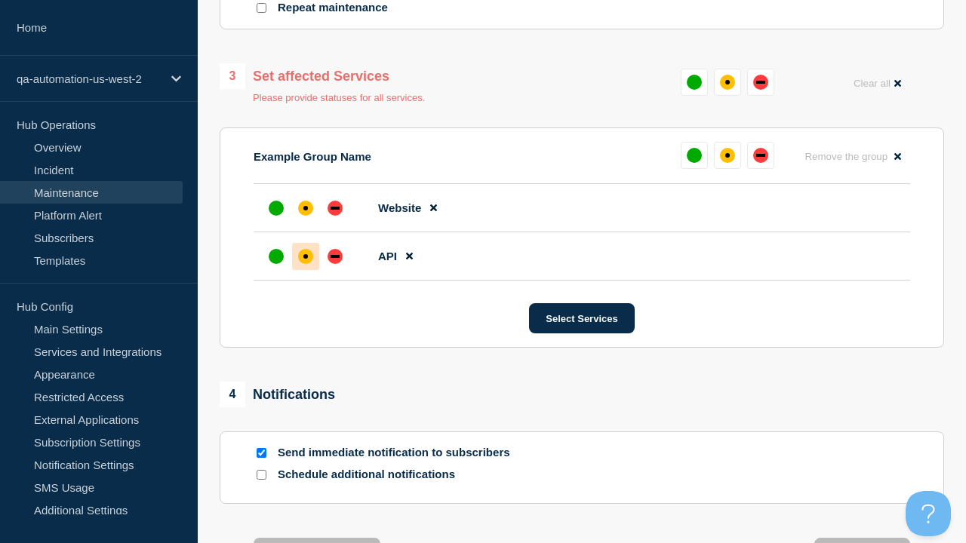
click at [306, 206] on div "affected" at bounding box center [305, 208] width 5 height 5
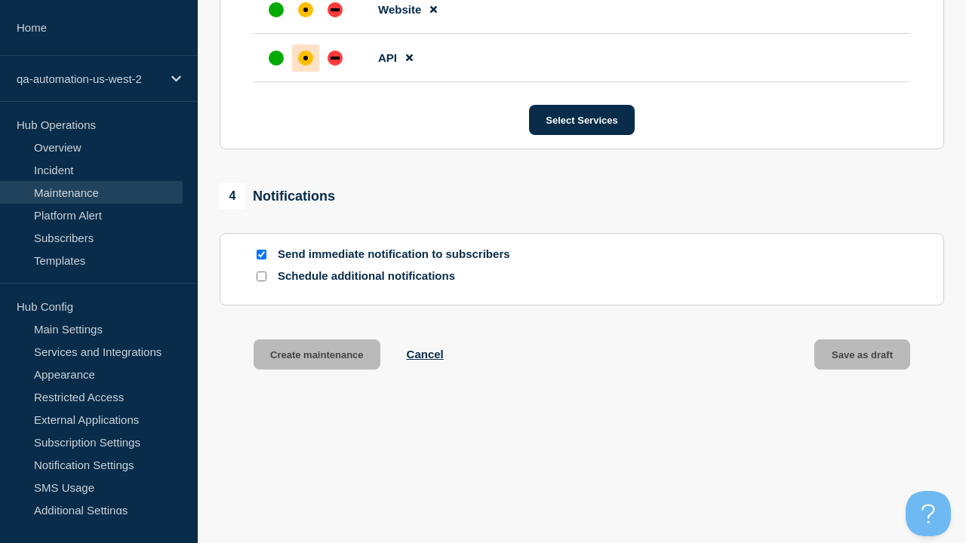
click at [315, 358] on button "Create maintenance" at bounding box center [316, 355] width 127 height 30
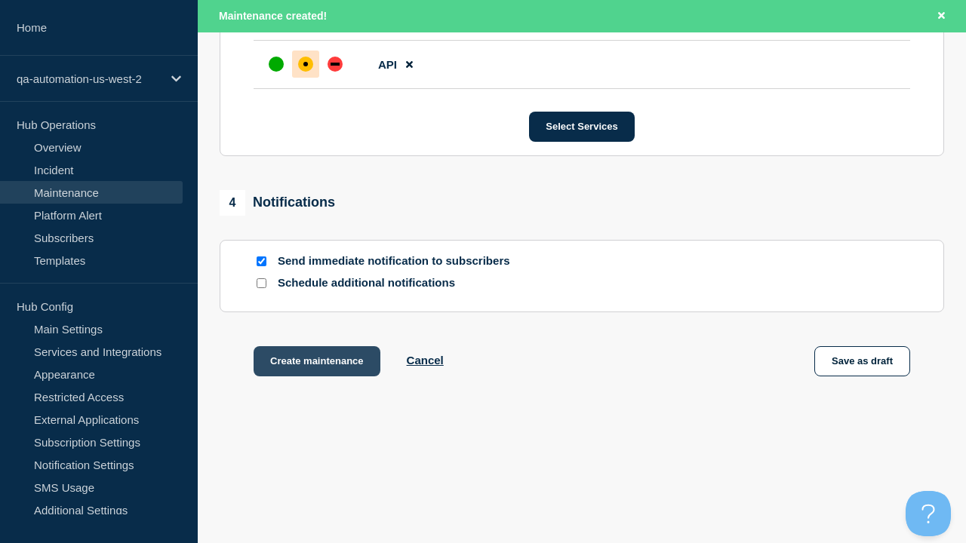
scroll to position [954, 0]
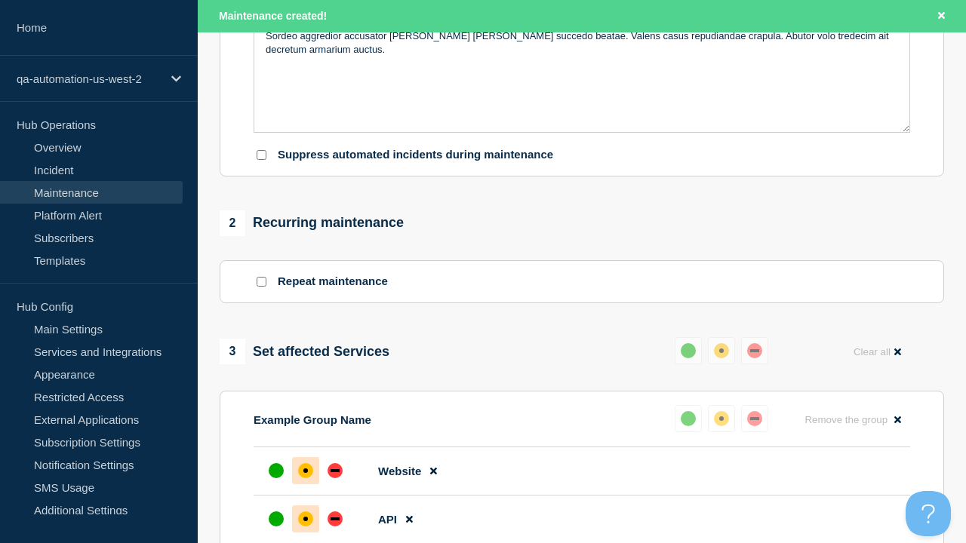
type input "Reiciendis vacuus. EDIT"
click at [582, 57] on p "Sordeo aggredior accusator [PERSON_NAME] [PERSON_NAME] succedo beatae. Valens c…" at bounding box center [582, 43] width 632 height 28
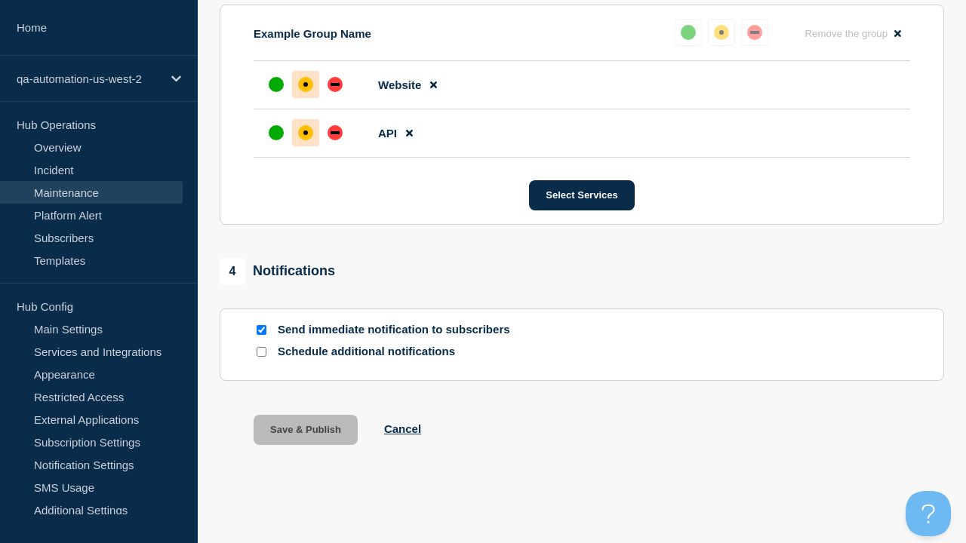
scroll to position [850, 0]
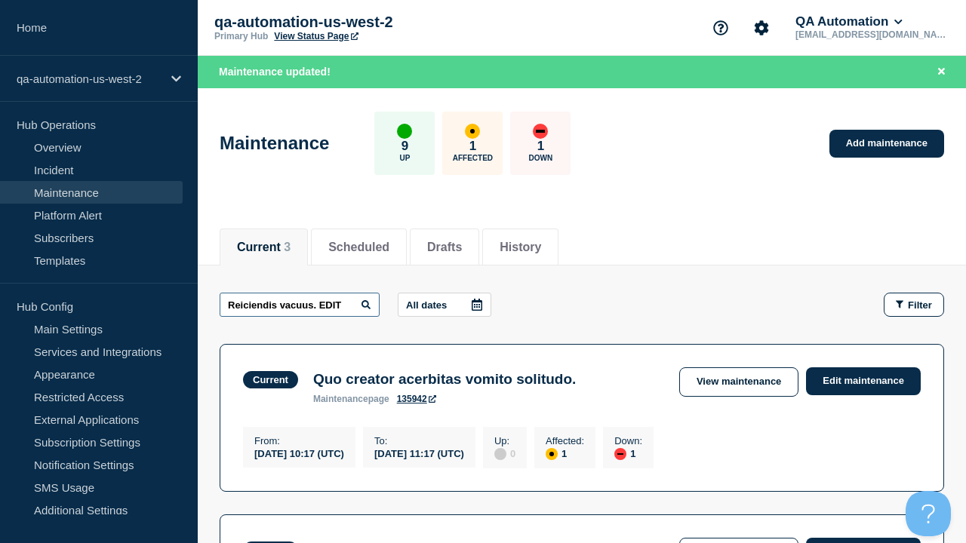
type input "Reiciendis vacuus. EDIT"
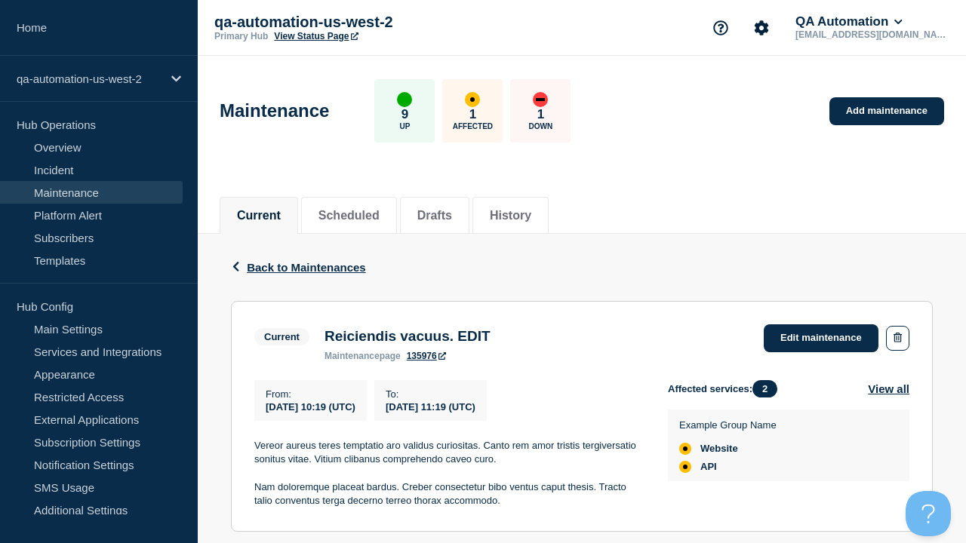
click at [426, 361] on link "135976" at bounding box center [426, 356] width 39 height 11
